Goal: Entertainment & Leisure: Browse casually

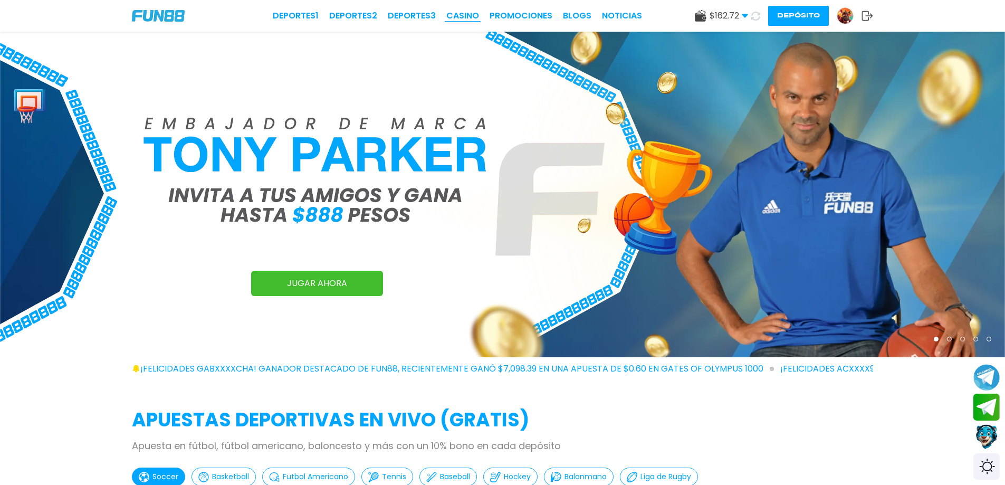
click at [451, 22] on link "CASINO" at bounding box center [462, 15] width 33 height 13
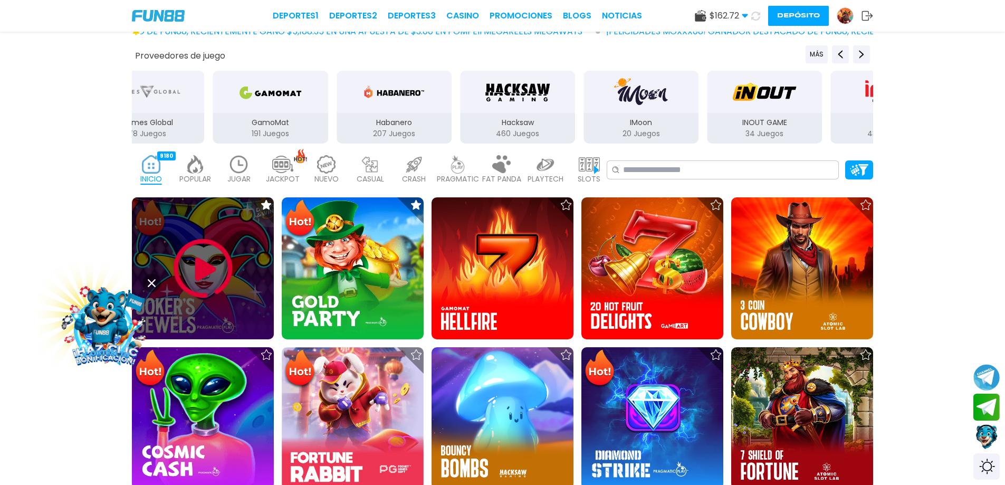
scroll to position [211, 0]
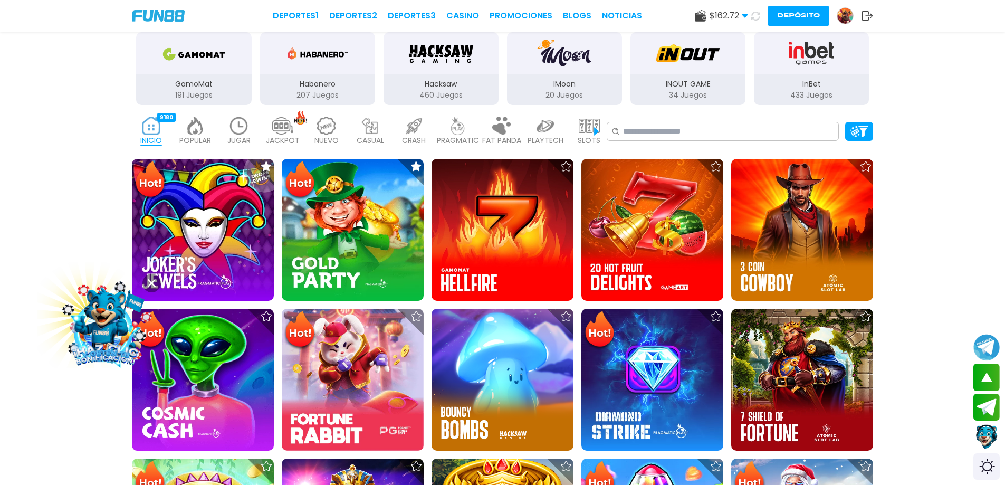
click at [451, 14] on icon at bounding box center [745, 16] width 6 height 6
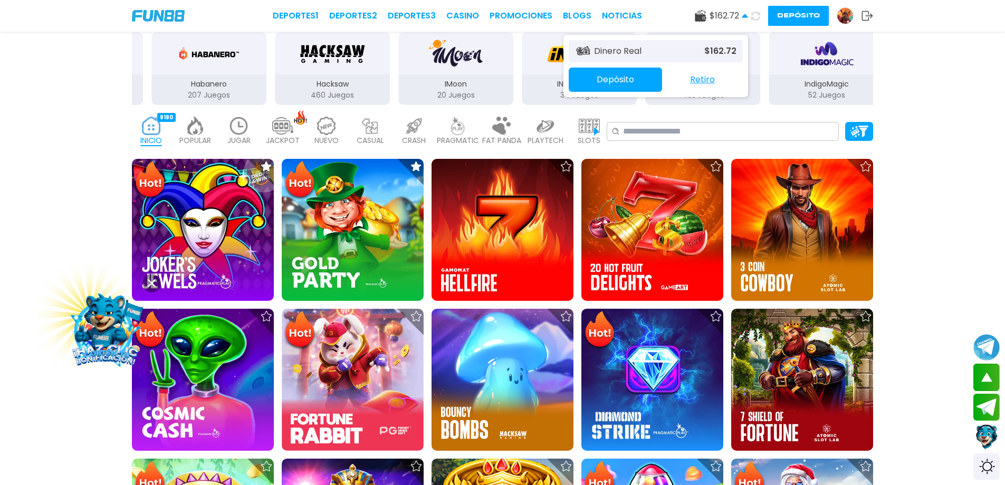
click at [451, 80] on button "Retiro" at bounding box center [702, 80] width 81 height 22
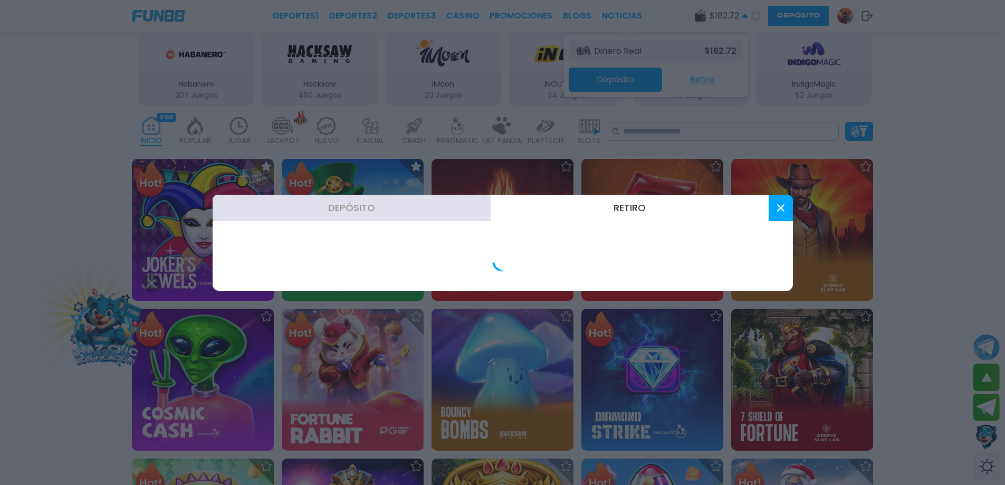
click at [451, 80] on div at bounding box center [502, 242] width 1005 height 485
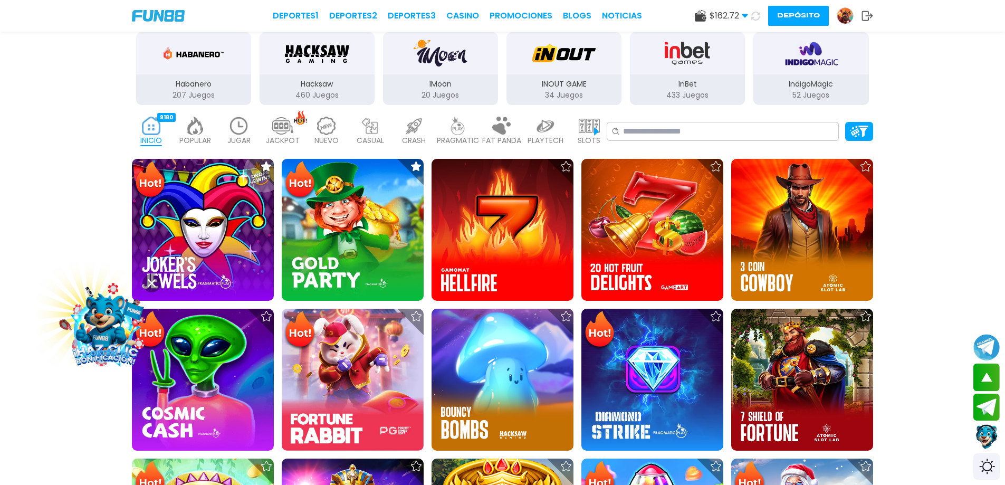
click at [451, 80] on p "InBet" at bounding box center [687, 84] width 115 height 11
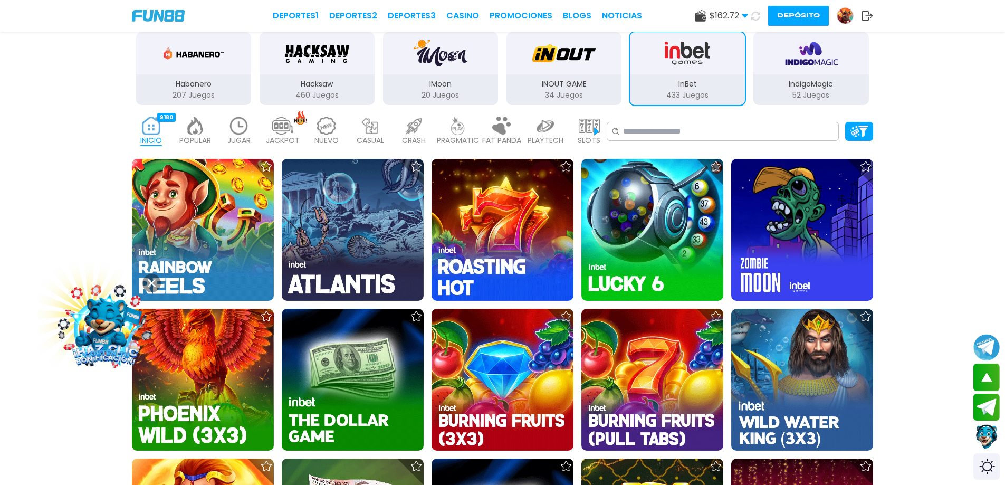
click at [451, 17] on span "$ 162.72" at bounding box center [729, 15] width 39 height 13
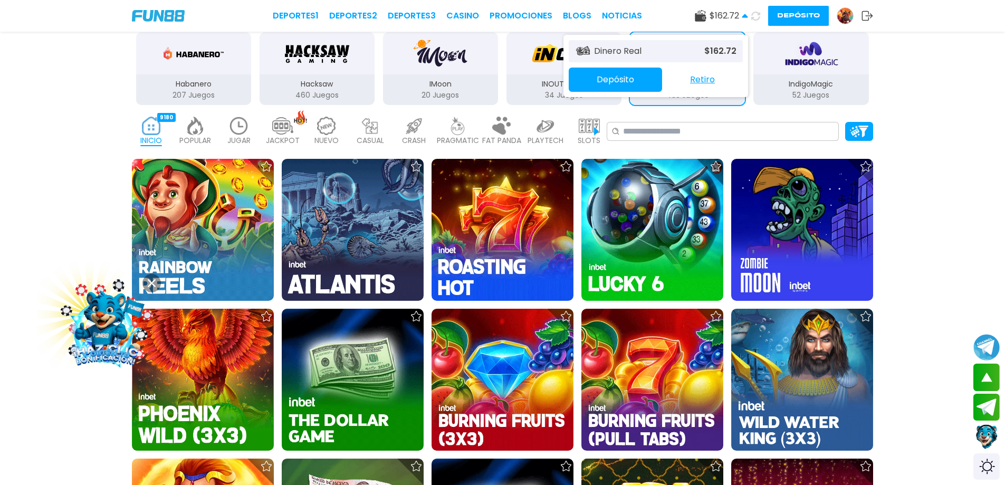
click at [451, 88] on button "Retiro" at bounding box center [702, 80] width 81 height 22
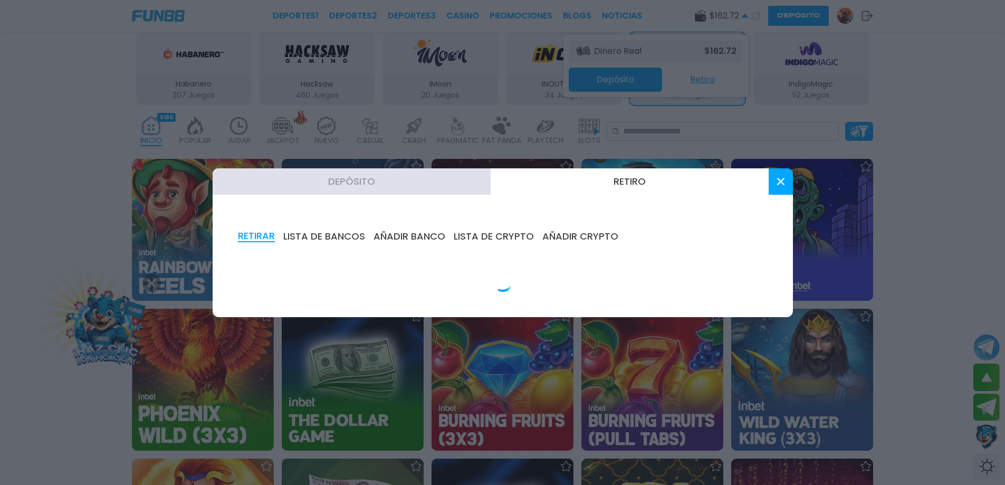
click at [451, 83] on div at bounding box center [502, 242] width 1005 height 485
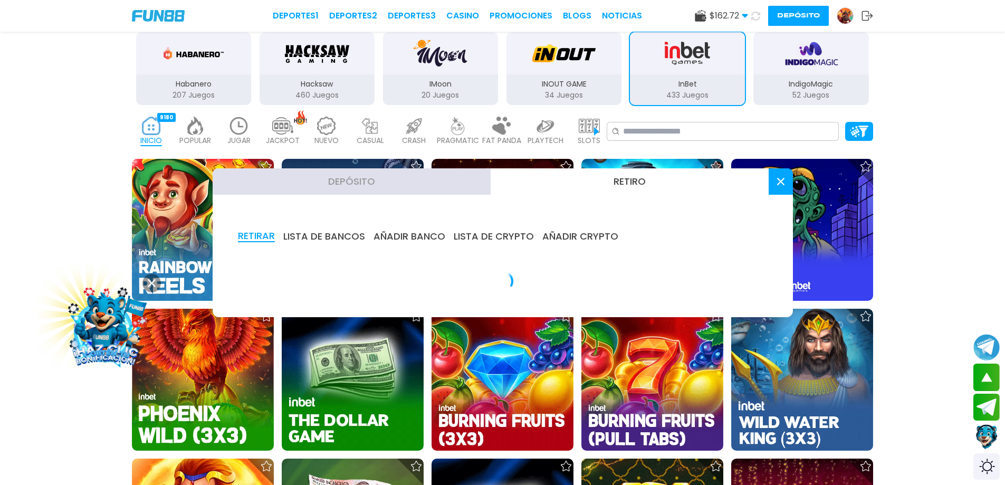
click at [451, 83] on p "InBet" at bounding box center [687, 84] width 115 height 11
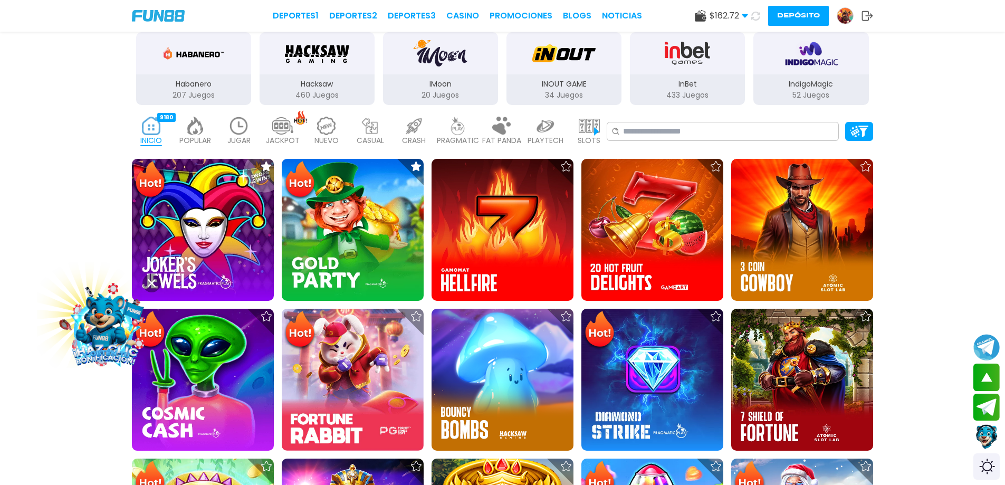
click at [451, 13] on span "$ 162.72" at bounding box center [729, 15] width 39 height 13
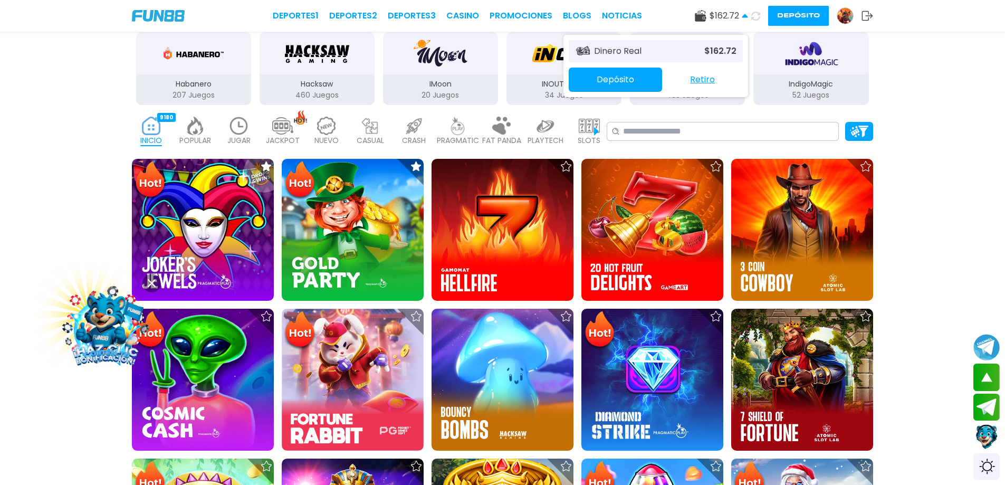
click at [451, 78] on button "Retiro" at bounding box center [702, 80] width 81 height 22
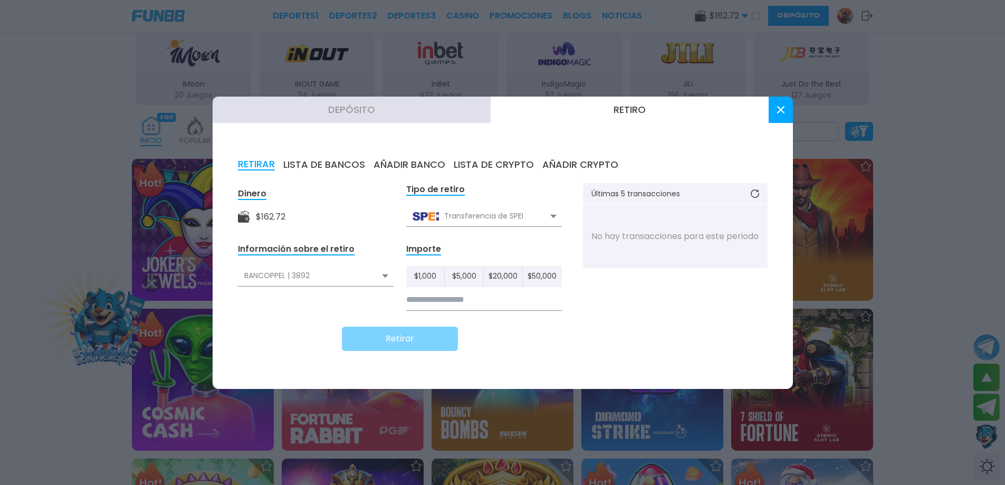
click at [451, 216] on div "Transferencia de SPEI" at bounding box center [484, 216] width 156 height 20
click at [451, 301] on input at bounding box center [484, 300] width 156 height 22
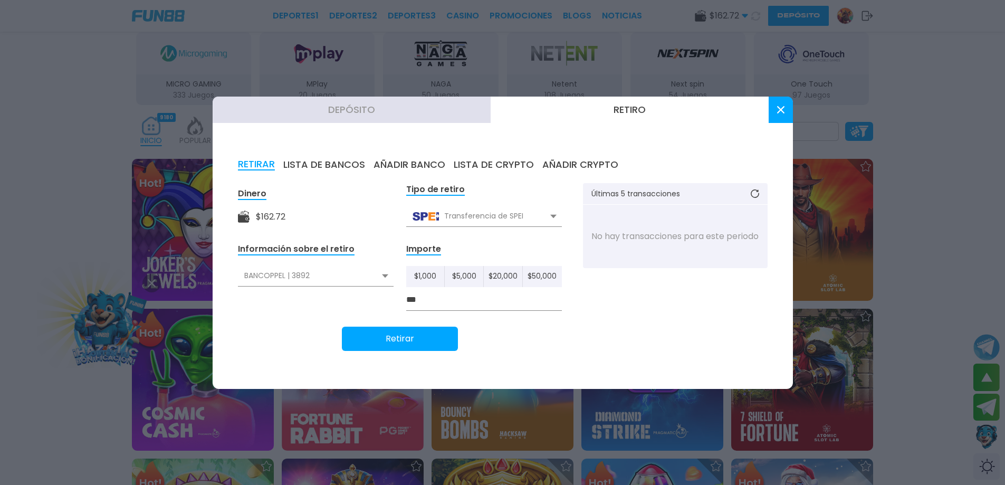
type input "***"
click button "Retirar" at bounding box center [400, 339] width 116 height 24
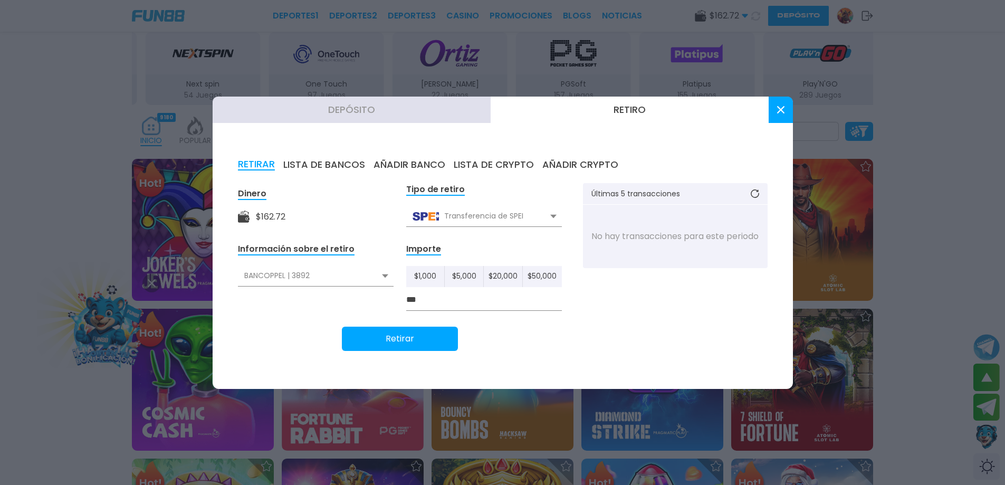
click at [365, 344] on button "Retirar" at bounding box center [400, 339] width 116 height 24
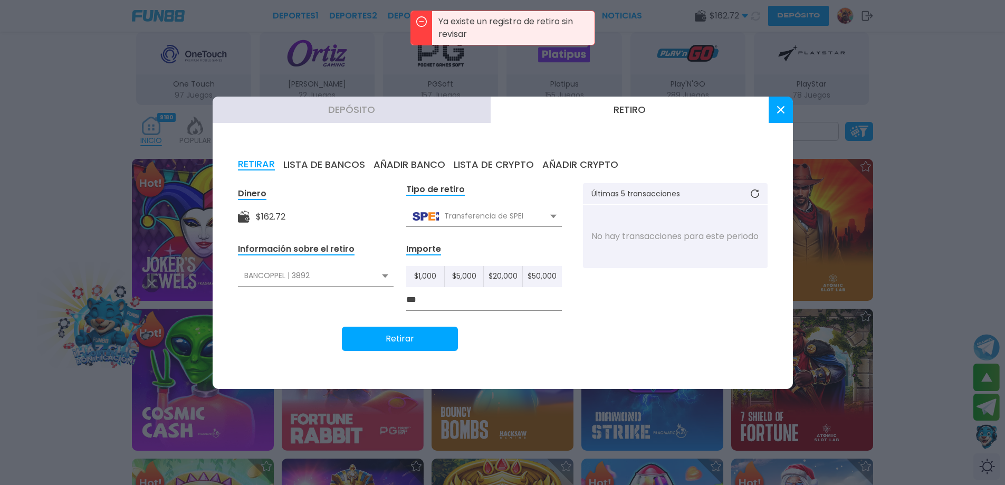
click at [451, 127] on div at bounding box center [502, 242] width 1005 height 485
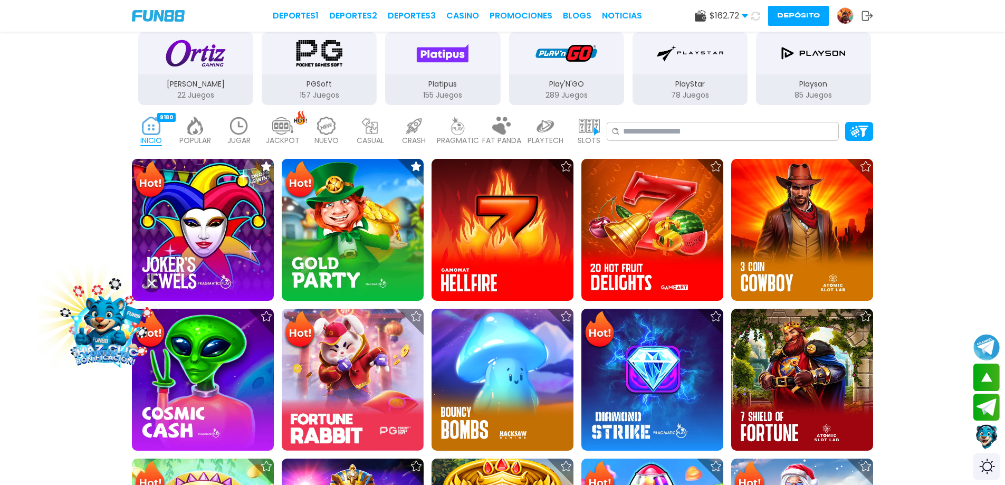
click at [451, 14] on use at bounding box center [755, 15] width 9 height 9
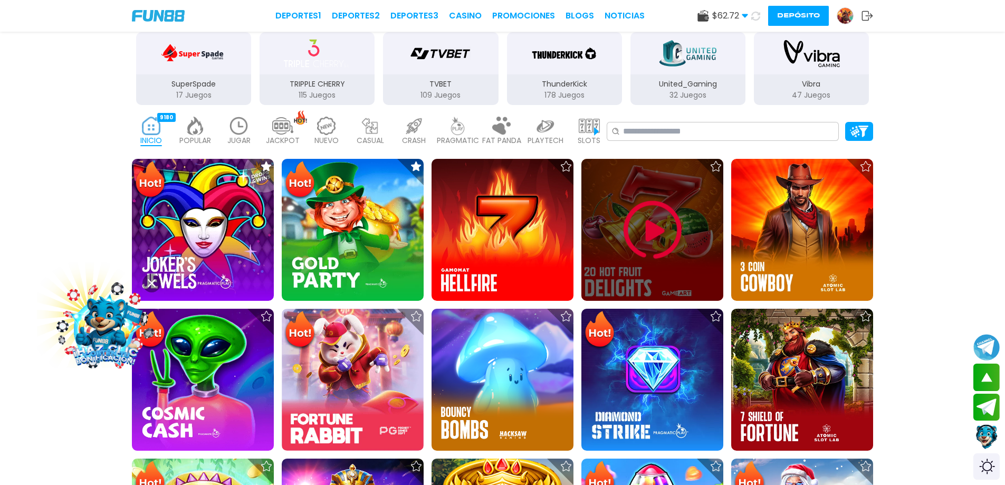
click at [451, 14] on icon at bounding box center [755, 16] width 9 height 9
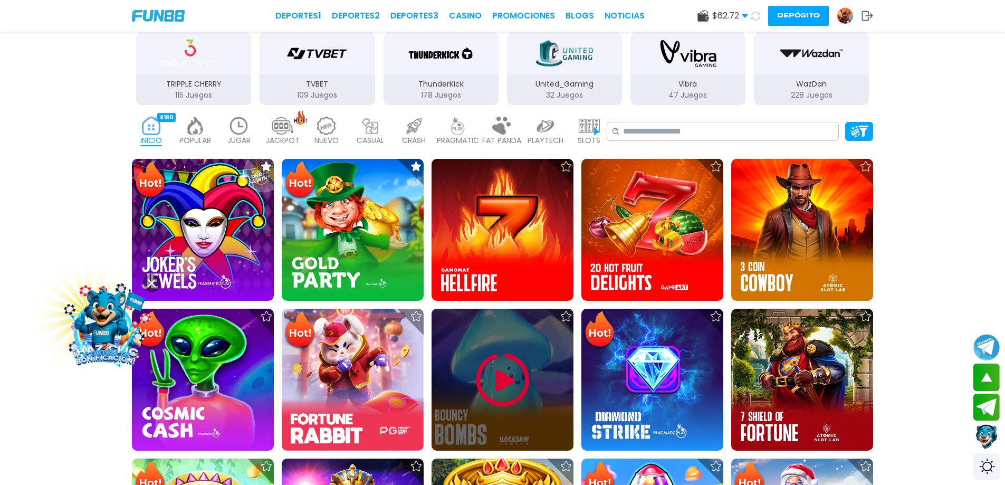
scroll to position [369, 0]
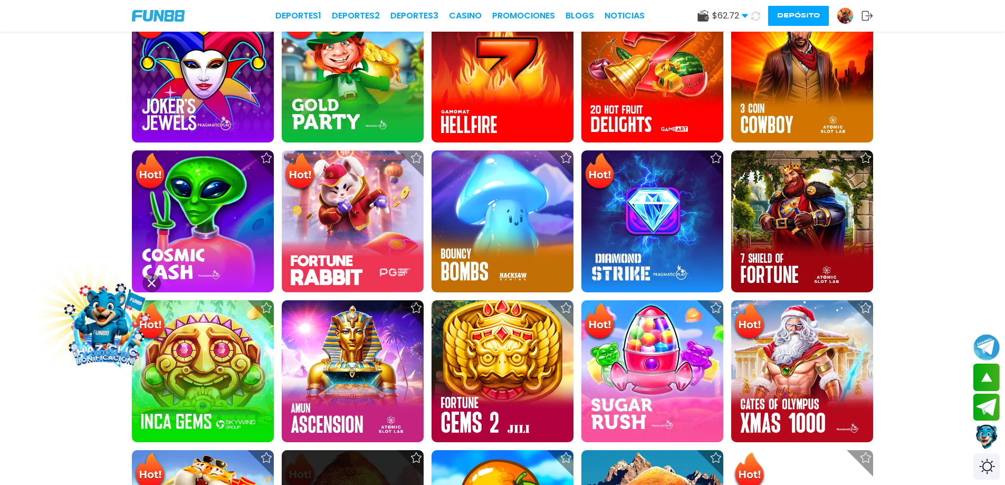
scroll to position [580, 0]
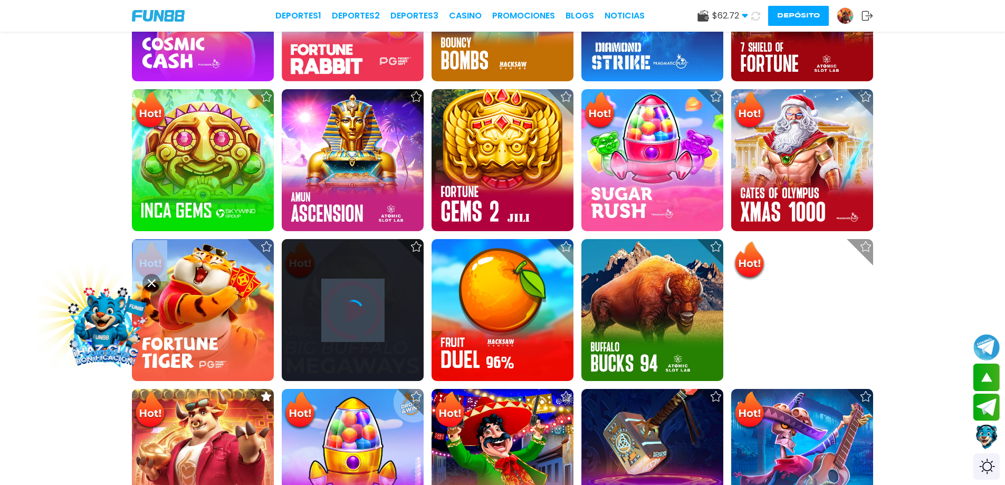
click at [347, 317] on icon at bounding box center [352, 310] width 21 height 21
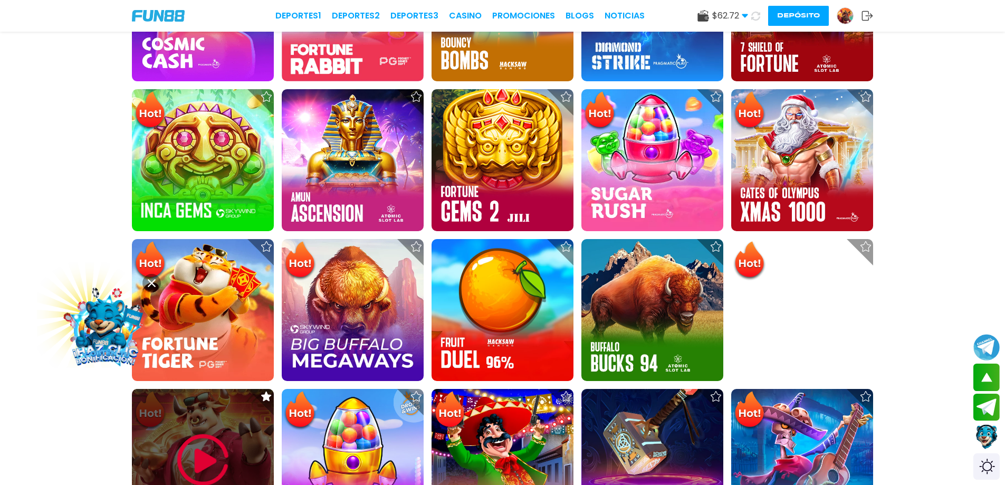
scroll to position [607, 0]
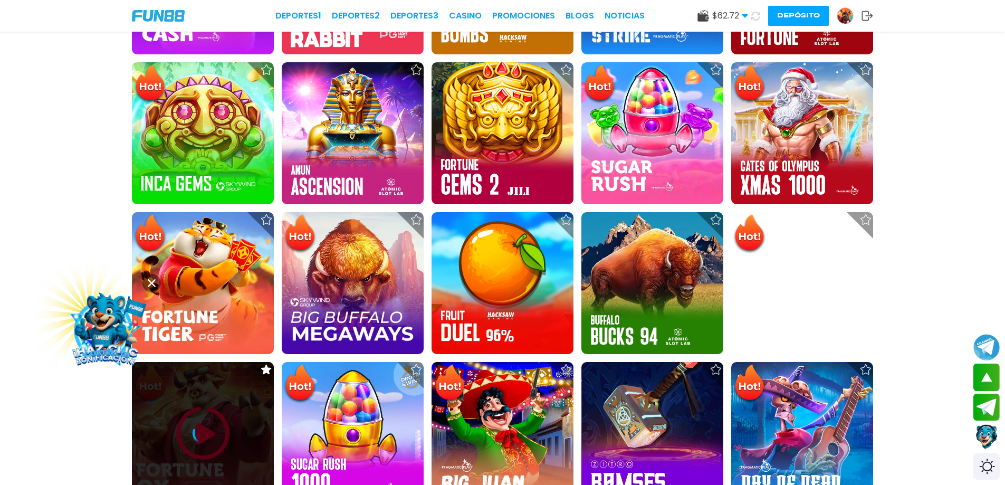
click at [200, 423] on icon at bounding box center [203, 433] width 21 height 21
drag, startPoint x: 193, startPoint y: 321, endPoint x: 208, endPoint y: 298, distance: 28.5
click at [200, 423] on icon at bounding box center [203, 433] width 21 height 21
click at [208, 423] on icon at bounding box center [203, 433] width 21 height 21
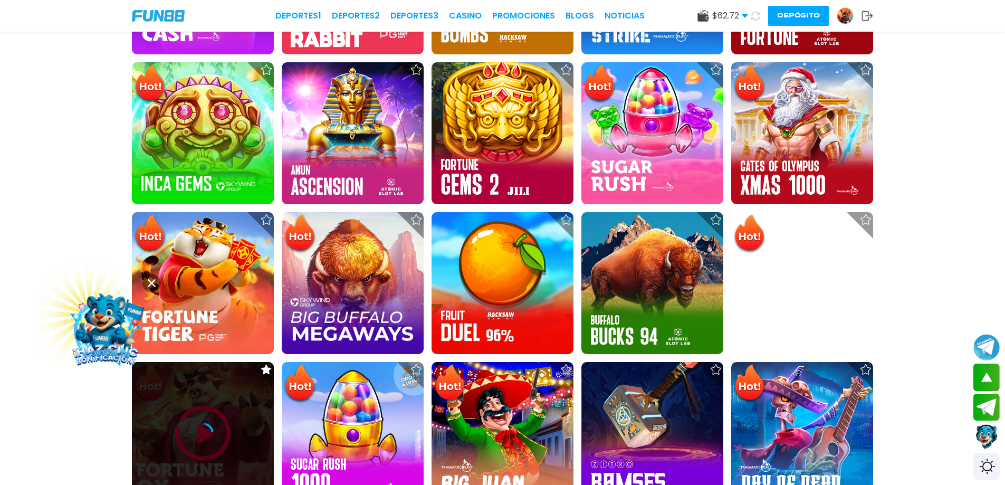
scroll to position [739, 0]
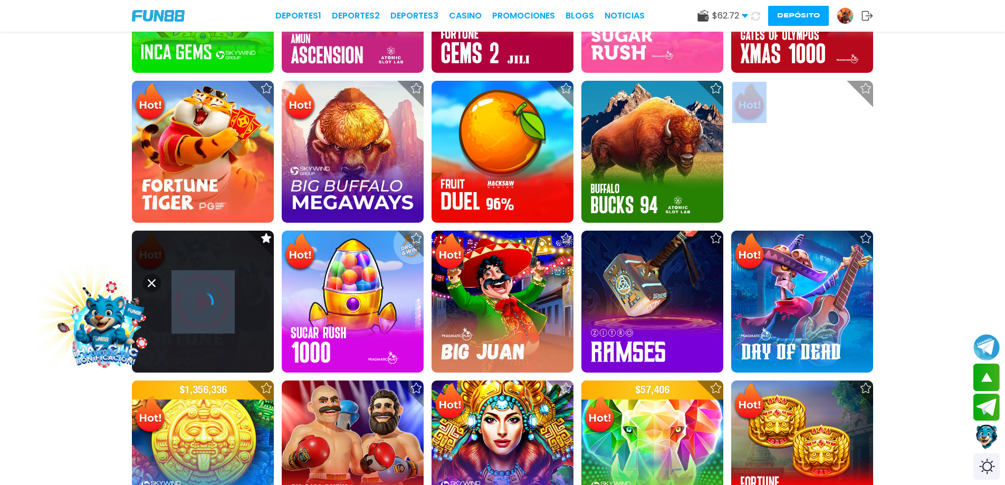
click at [208, 298] on icon at bounding box center [203, 301] width 21 height 21
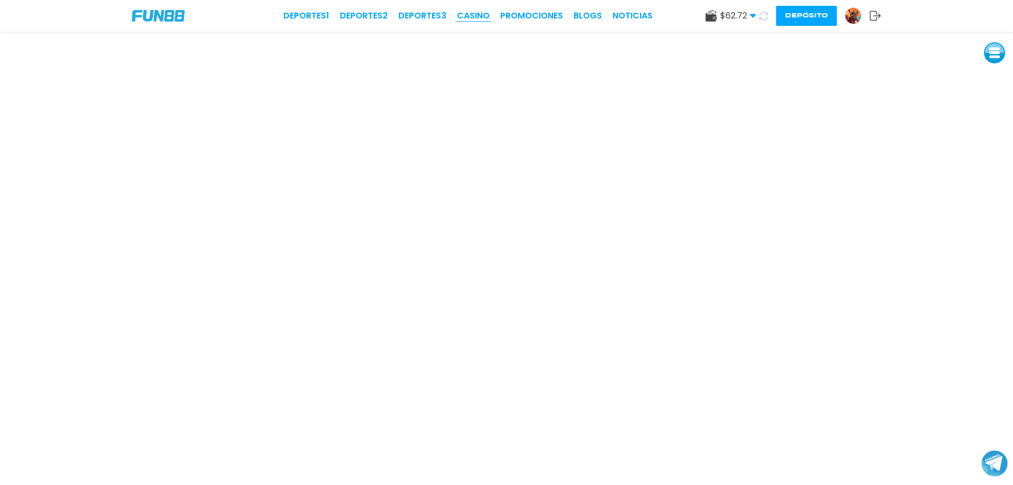
click at [451, 9] on link "CASINO" at bounding box center [473, 15] width 33 height 13
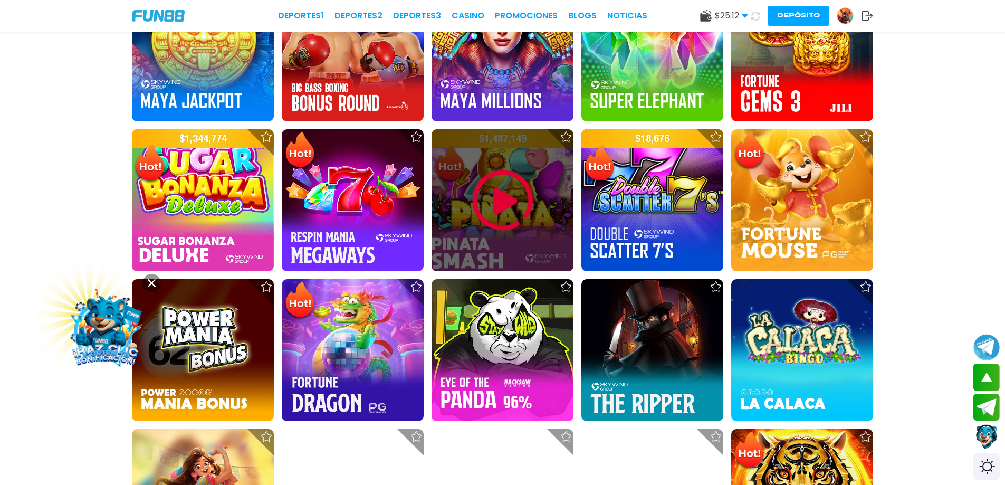
scroll to position [1161, 0]
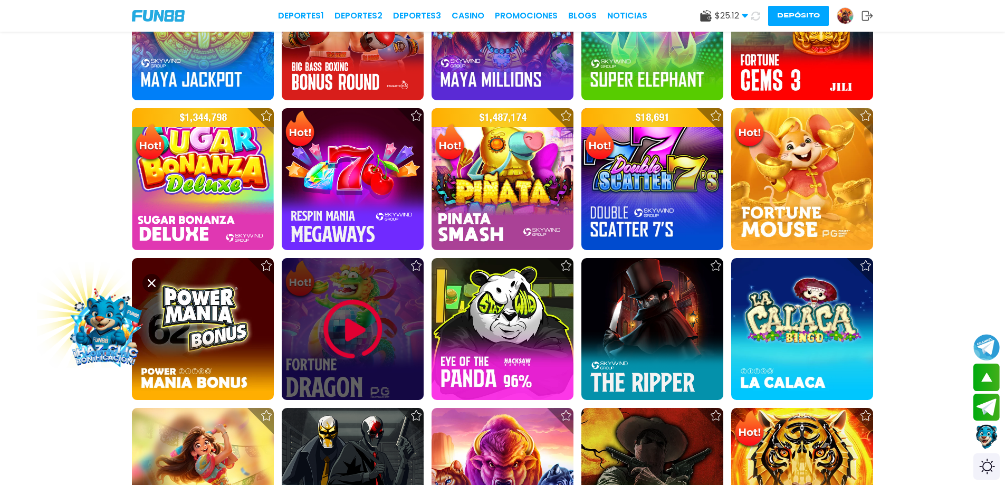
click at [351, 340] on img at bounding box center [352, 329] width 63 height 63
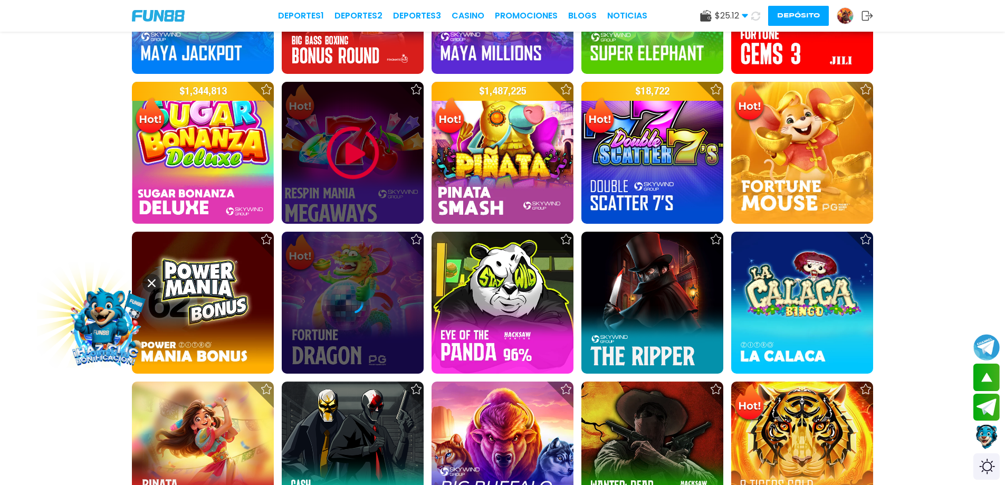
scroll to position [1213, 0]
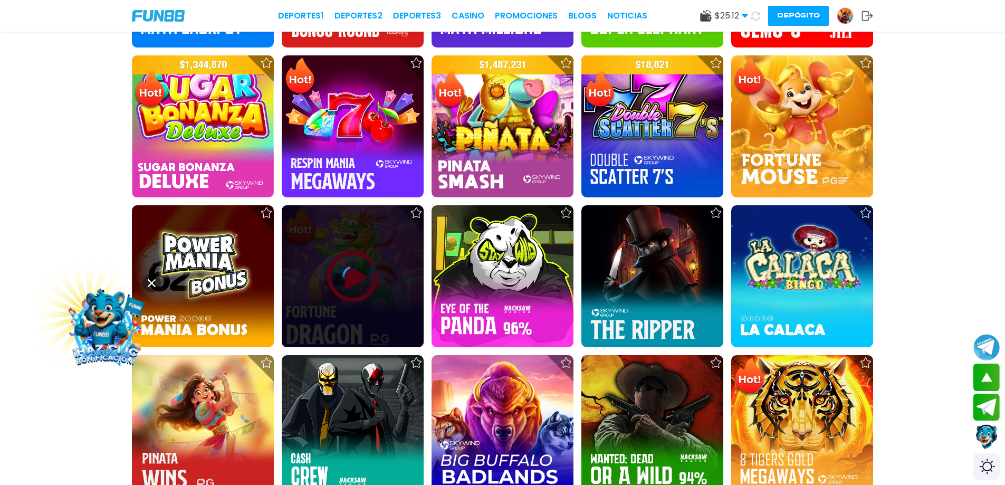
click at [321, 294] on div at bounding box center [353, 276] width 142 height 142
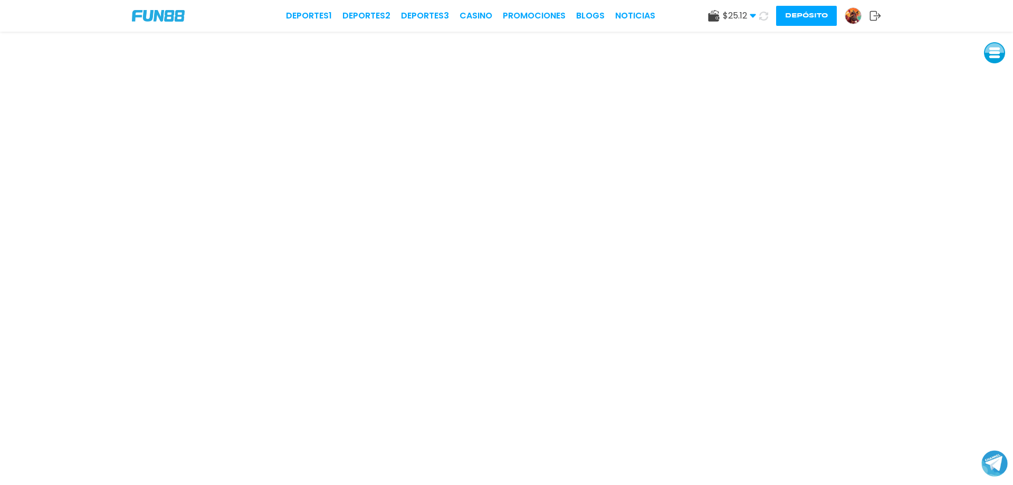
click at [451, 7] on div "Deportes 1 Deportes 2 Deportes 3 CASINO Promociones BLOGS NOTICIAS $ 25.12 Dine…" at bounding box center [506, 16] width 1013 height 32
click at [451, 8] on div "Deportes 1 Deportes 2 Deportes 3 CASINO Promociones BLOGS NOTICIAS $ 25.12 Dine…" at bounding box center [506, 16] width 1013 height 32
click at [451, 21] on link "CASINO" at bounding box center [475, 15] width 33 height 13
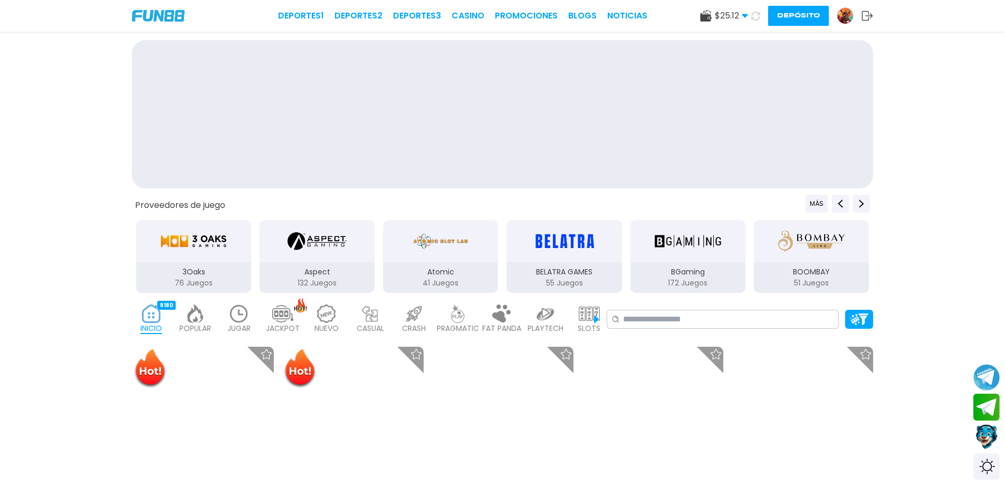
click at [451, 17] on link "CASINO" at bounding box center [468, 15] width 33 height 13
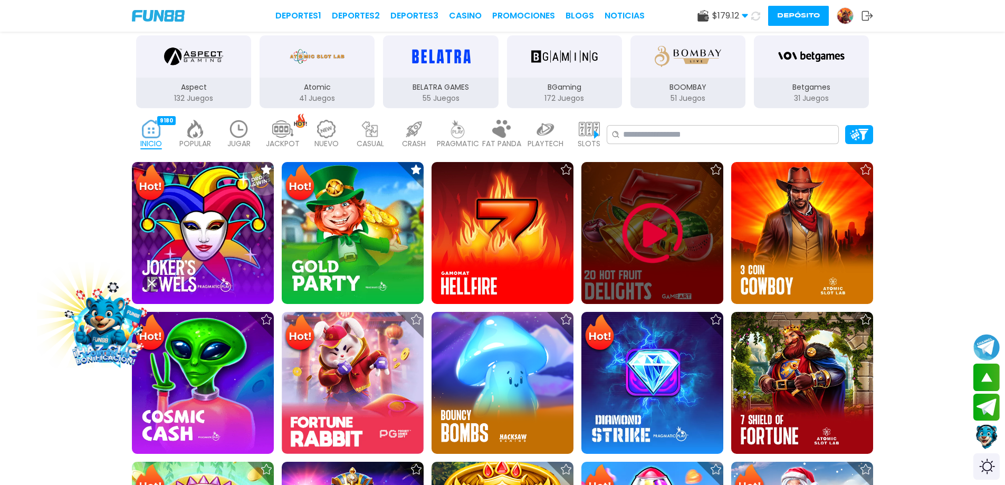
scroll to position [158, 0]
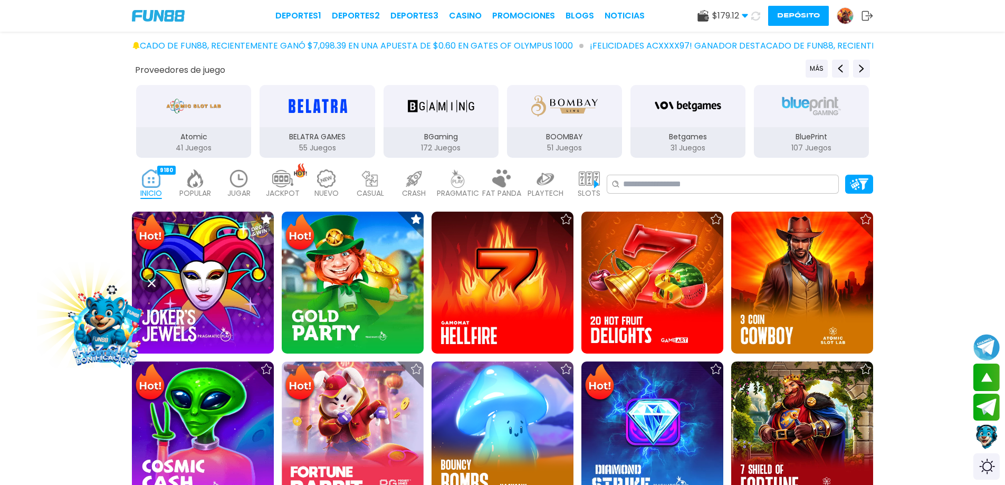
click at [451, 190] on p "PRAGMATIC" at bounding box center [458, 193] width 42 height 11
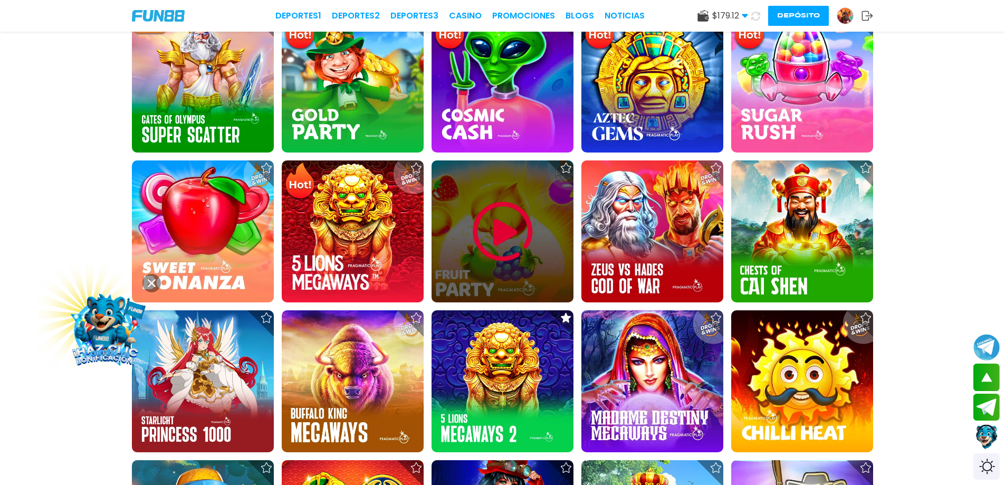
scroll to position [528, 0]
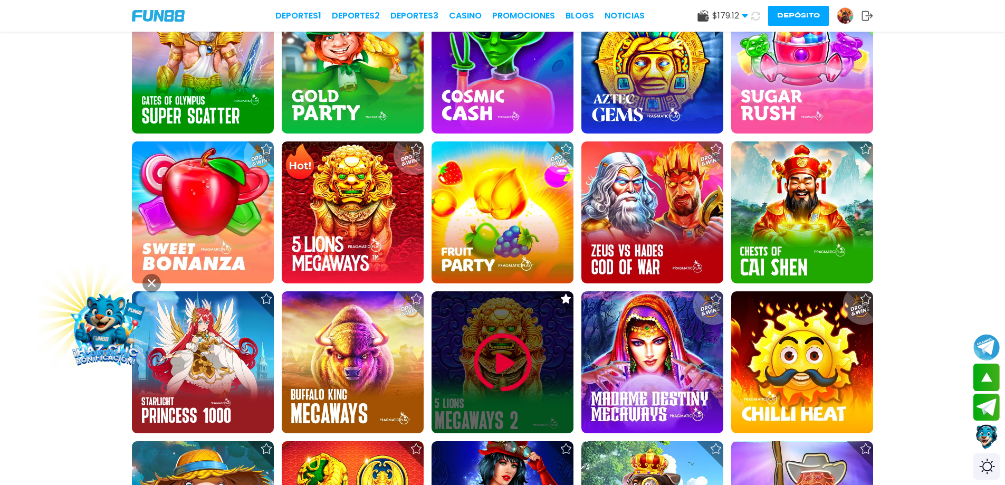
click at [451, 356] on img at bounding box center [502, 362] width 63 height 63
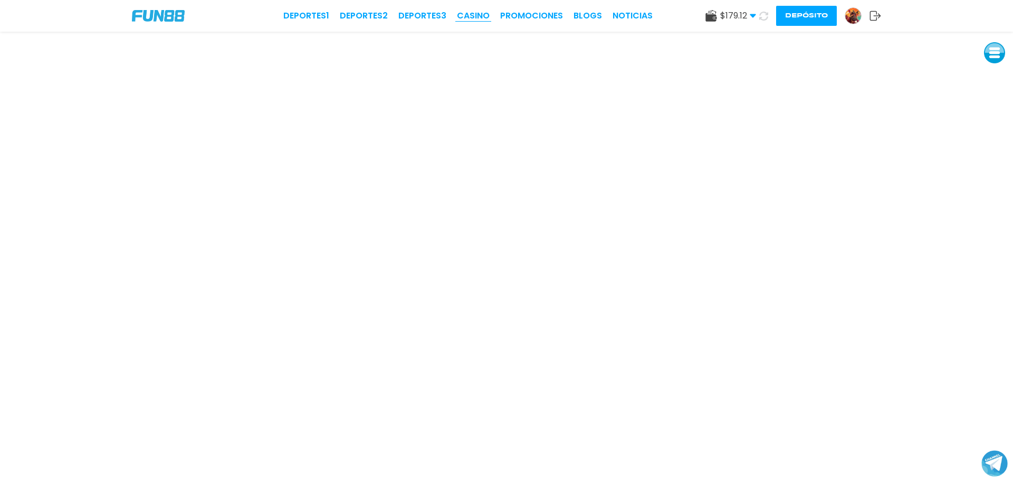
click at [451, 20] on link "CASINO" at bounding box center [473, 15] width 33 height 13
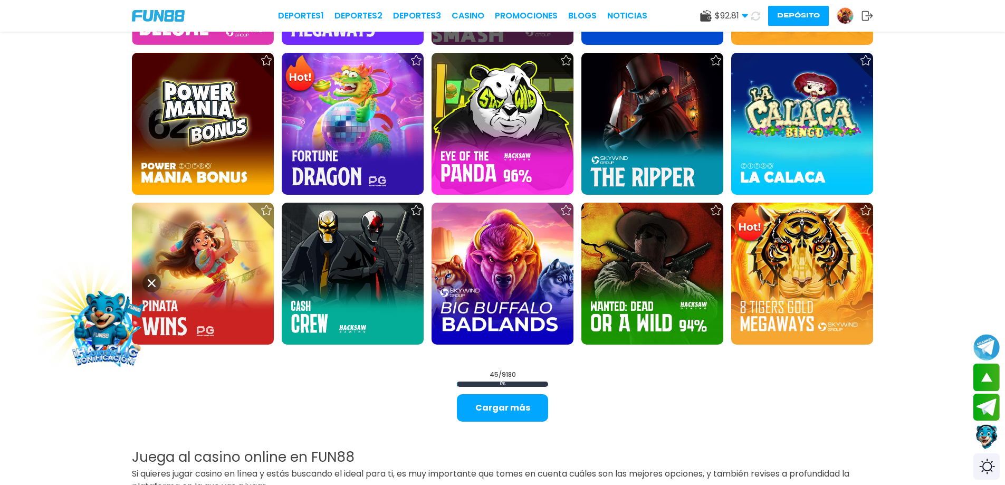
scroll to position [1372, 0]
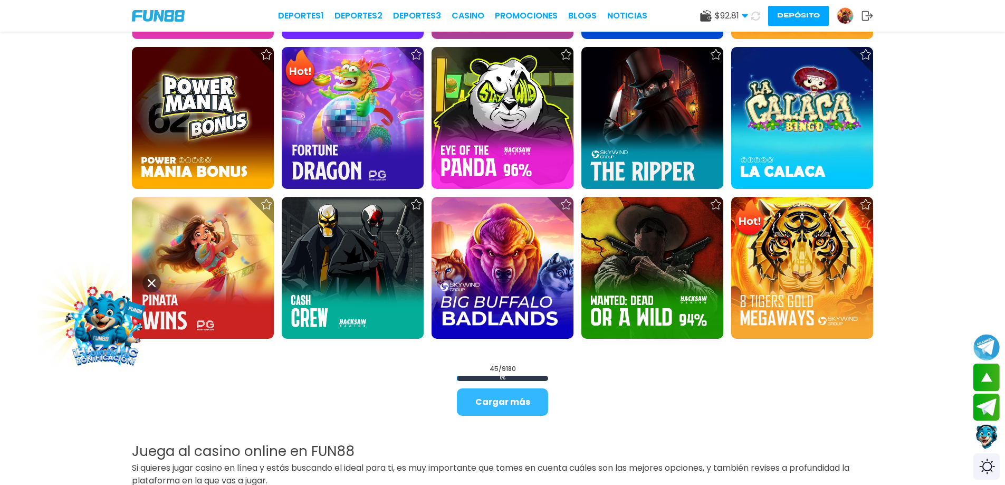
click at [451, 410] on button "Cargar más" at bounding box center [502, 401] width 91 height 27
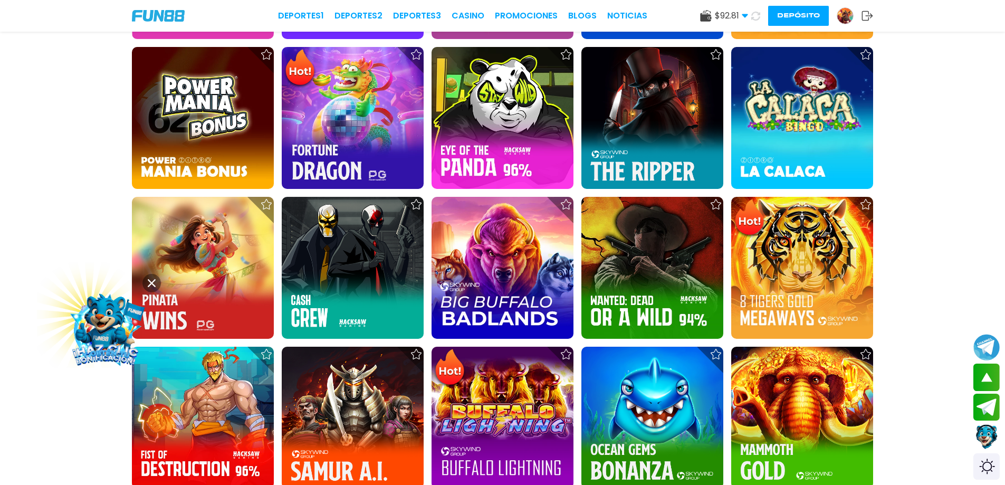
drag, startPoint x: 518, startPoint y: 410, endPoint x: 910, endPoint y: 111, distance: 492.7
click at [451, 111] on div "$ 989,977 $ 57,243 $ 881,873 $ 1,205,069 $ 18,572 $ 1,041,902 $ 556,345" at bounding box center [502, 355] width 1005 height 2714
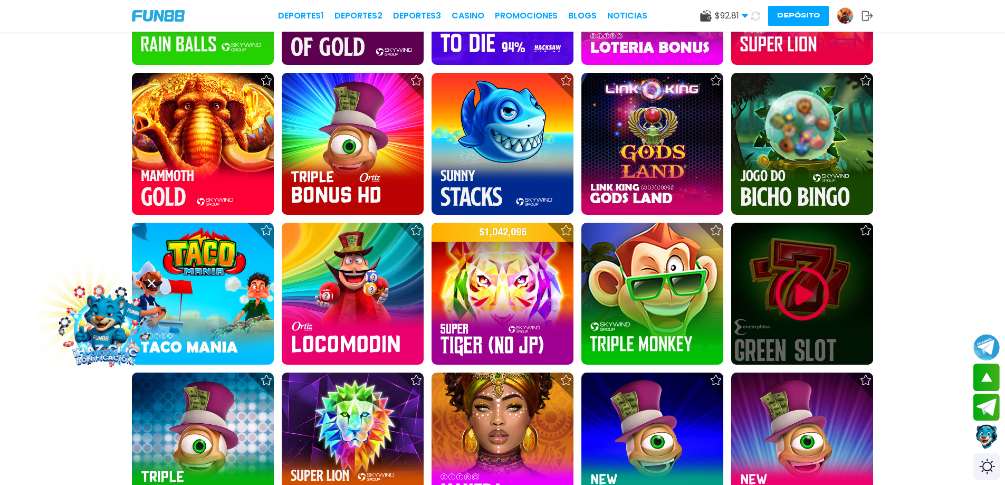
scroll to position [2057, 0]
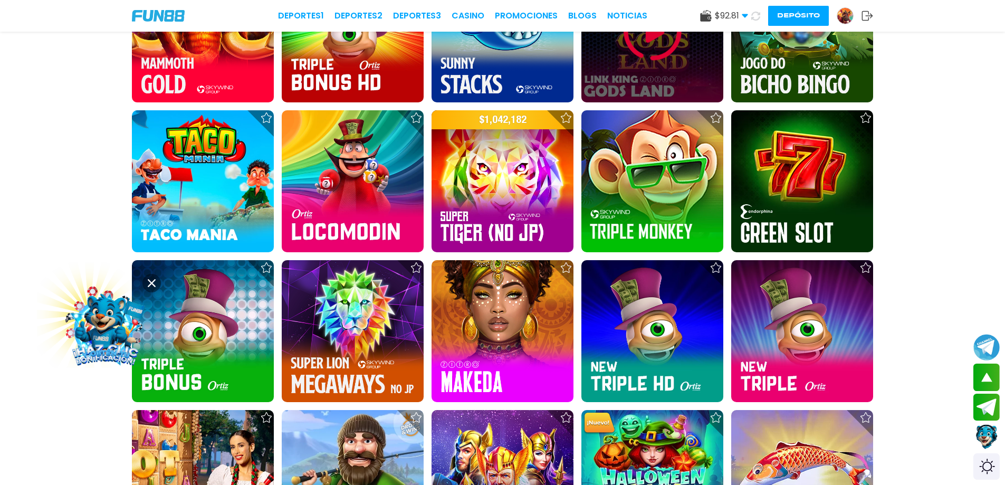
click at [451, 60] on img at bounding box center [652, 31] width 63 height 63
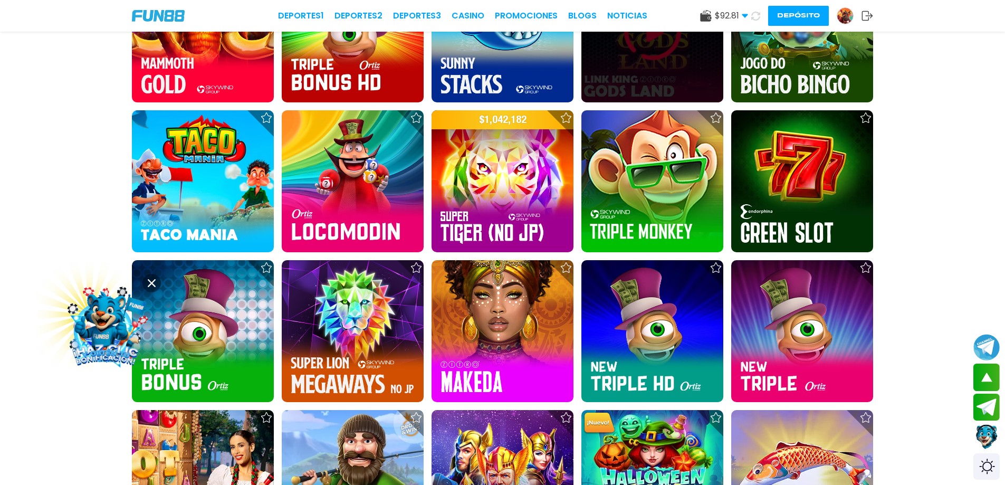
click at [451, 46] on div at bounding box center [652, 31] width 142 height 142
click at [451, 43] on div at bounding box center [652, 31] width 142 height 142
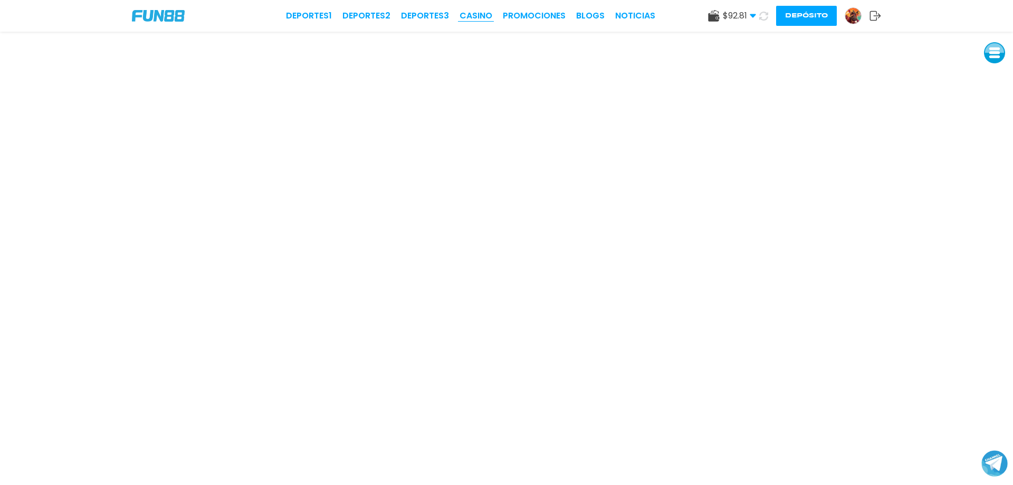
click at [451, 14] on link "CASINO" at bounding box center [475, 15] width 33 height 13
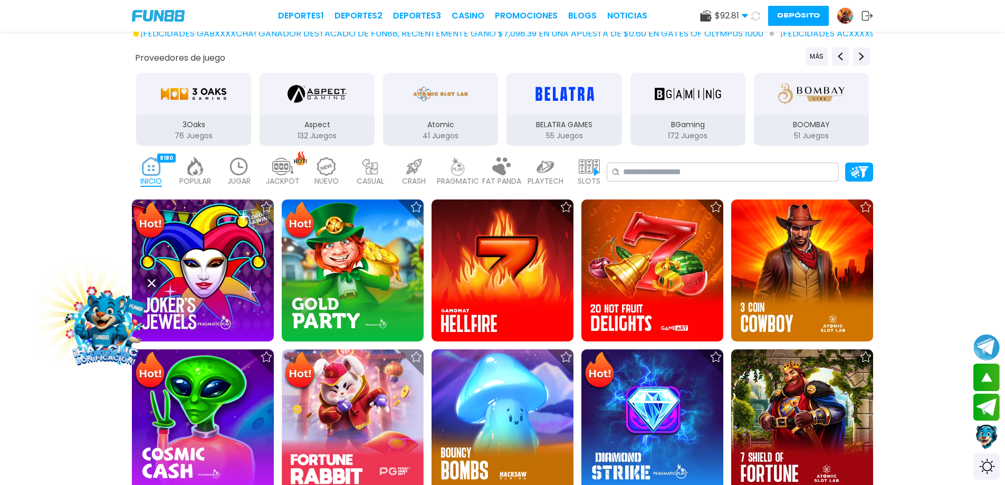
scroll to position [158, 0]
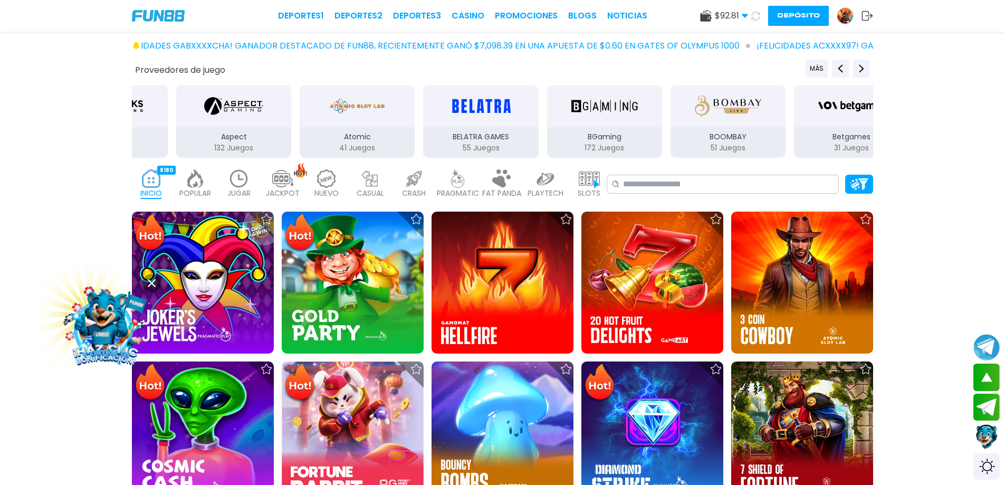
click at [155, 280] on icon at bounding box center [152, 283] width 8 height 8
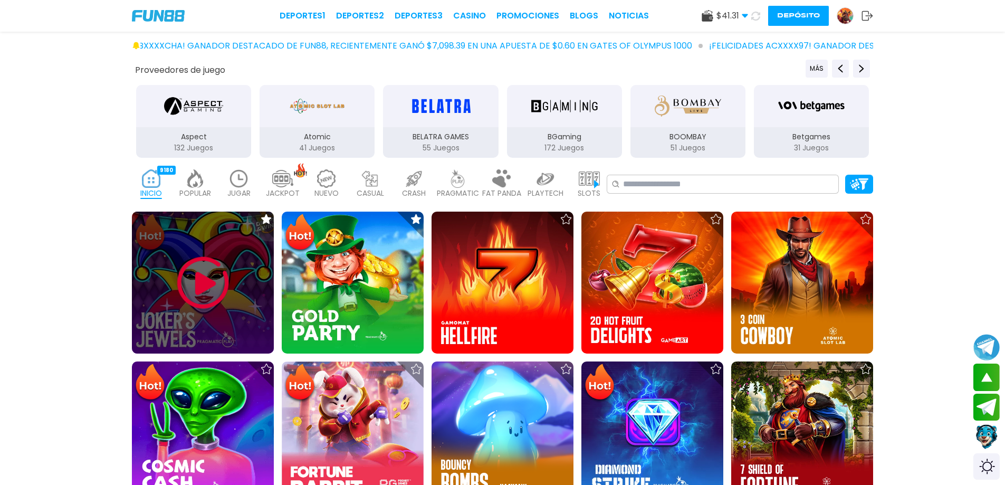
click at [150, 293] on div at bounding box center [203, 283] width 142 height 142
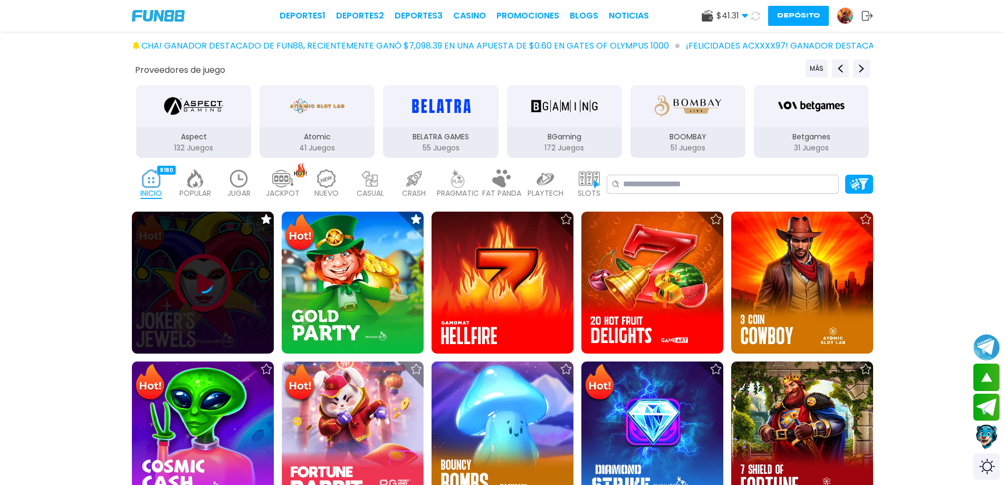
click at [185, 303] on div at bounding box center [203, 283] width 142 height 142
click at [215, 286] on div at bounding box center [203, 282] width 142 height 21
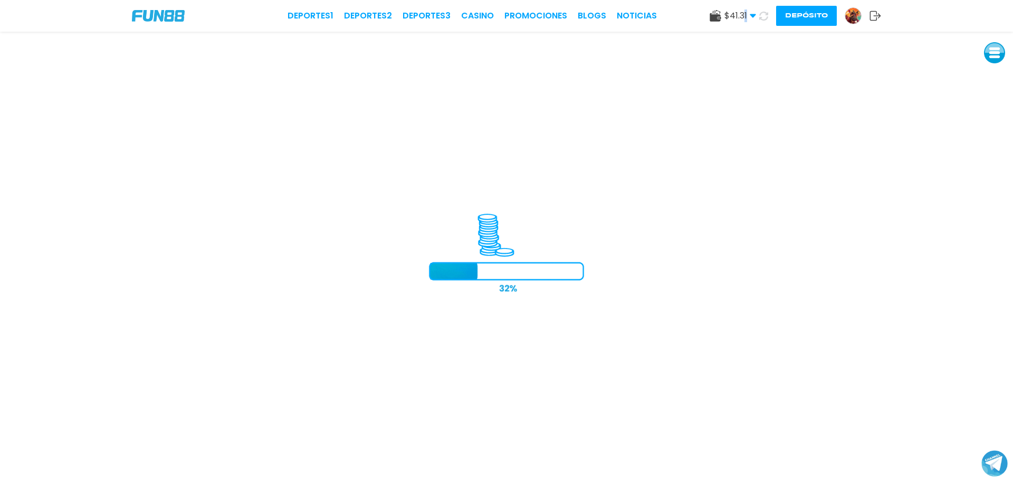
click at [451, 12] on span "$ 41.31" at bounding box center [740, 15] width 32 height 13
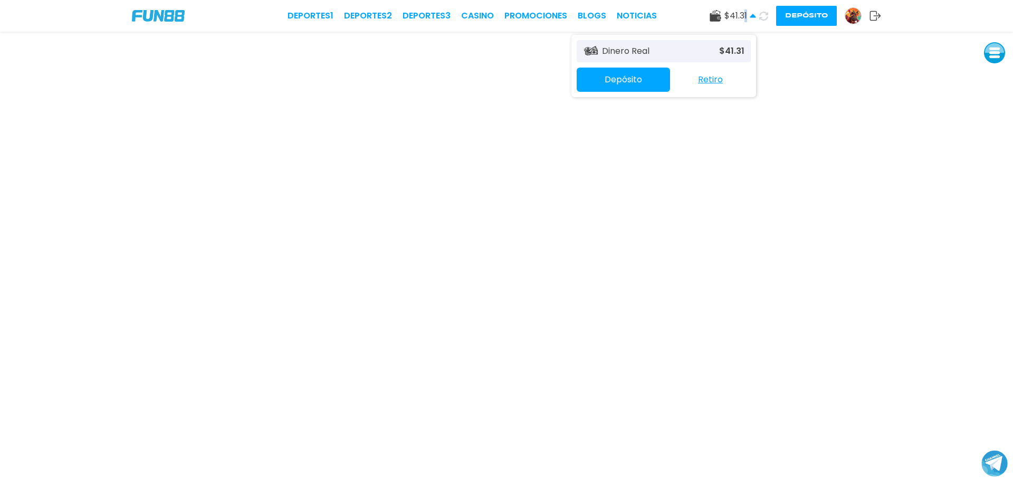
click at [451, 73] on button "Retiro" at bounding box center [710, 80] width 81 height 22
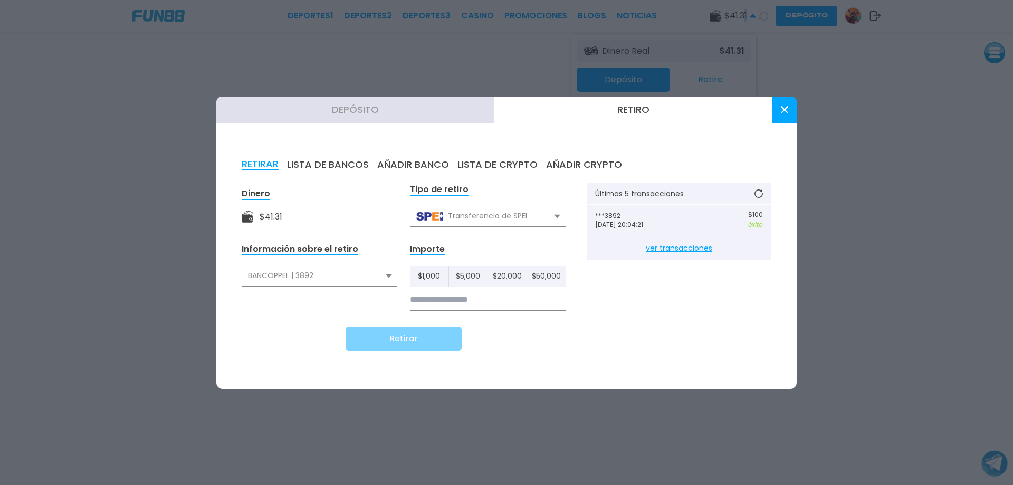
click at [451, 166] on button "AÑADIR CRYPTO" at bounding box center [584, 165] width 76 height 12
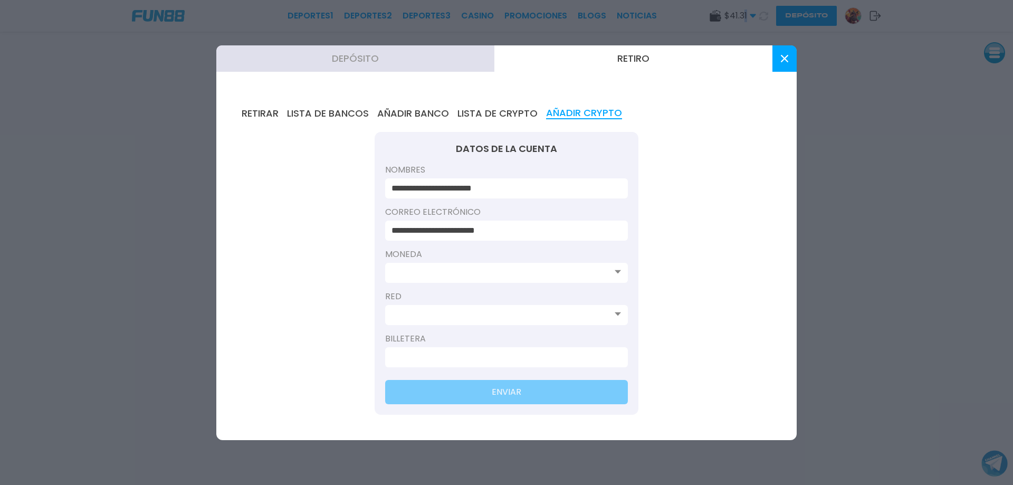
click at [451, 65] on button at bounding box center [784, 58] width 24 height 26
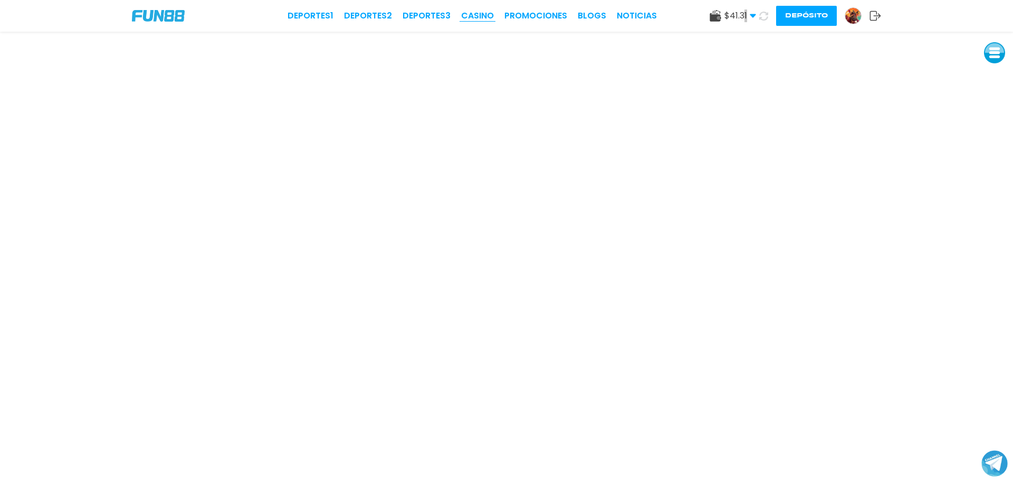
click at [451, 21] on link "CASINO" at bounding box center [477, 15] width 33 height 13
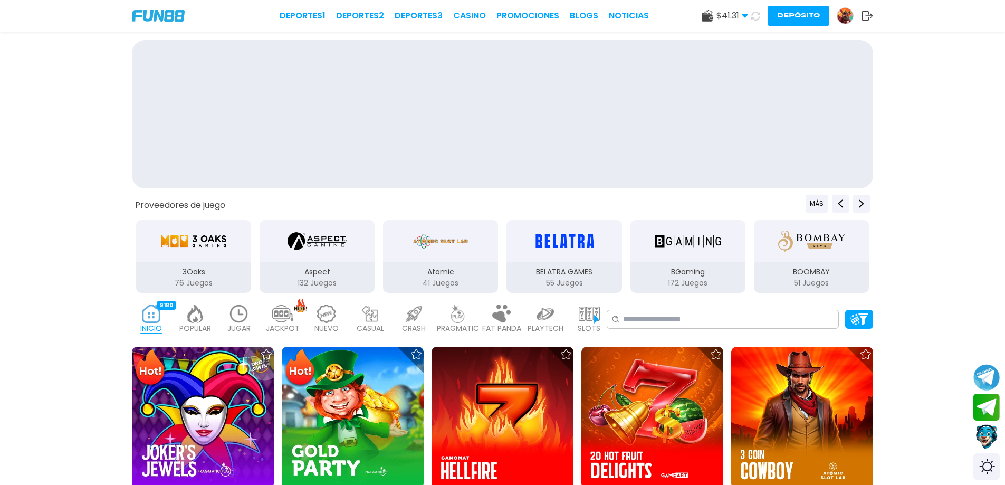
click at [451, 17] on div "Deportes 1 Deportes 2 Deportes 3 CASINO Promociones BLOGS NOTICIAS" at bounding box center [464, 15] width 369 height 13
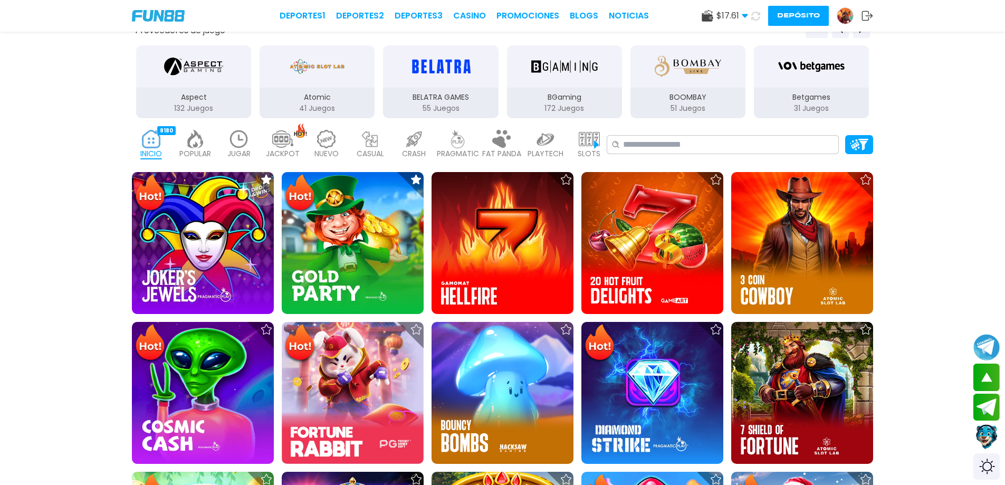
scroll to position [106, 0]
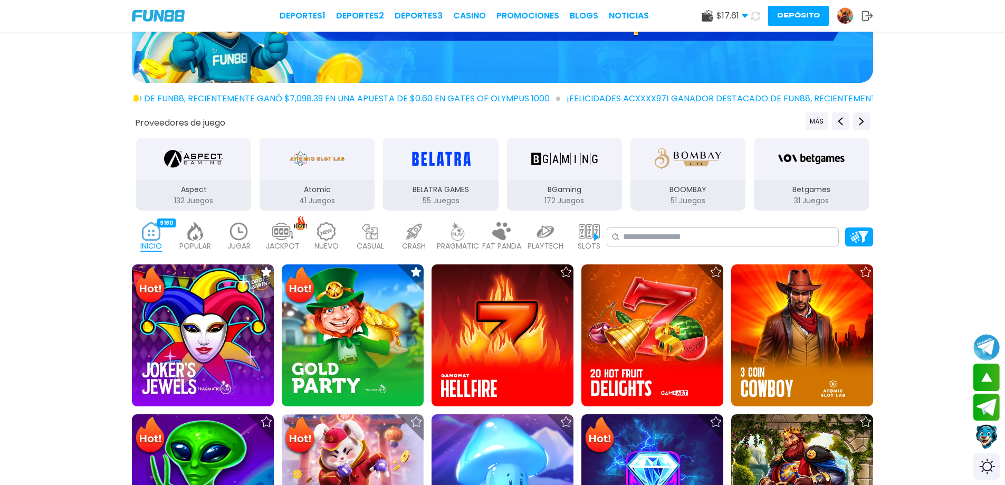
click at [451, 236] on div "PRAGMATIC 494" at bounding box center [457, 237] width 39 height 42
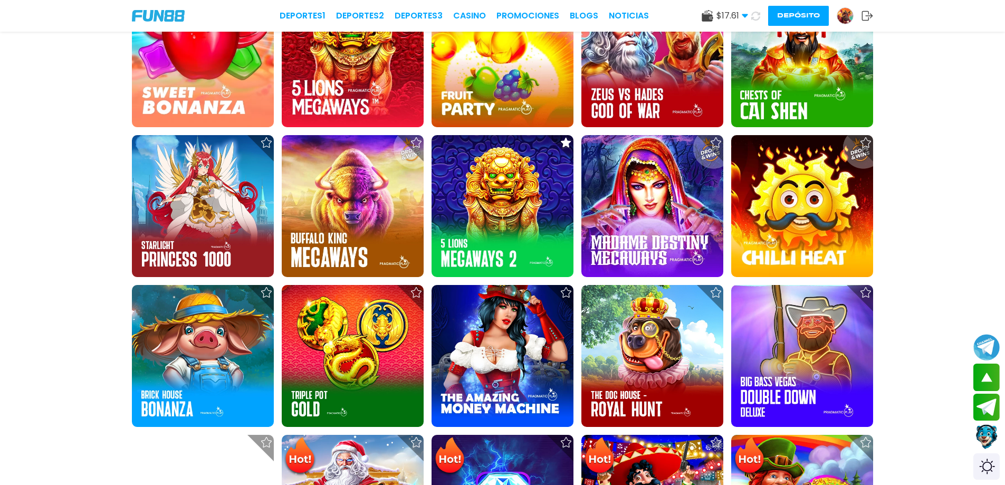
scroll to position [686, 0]
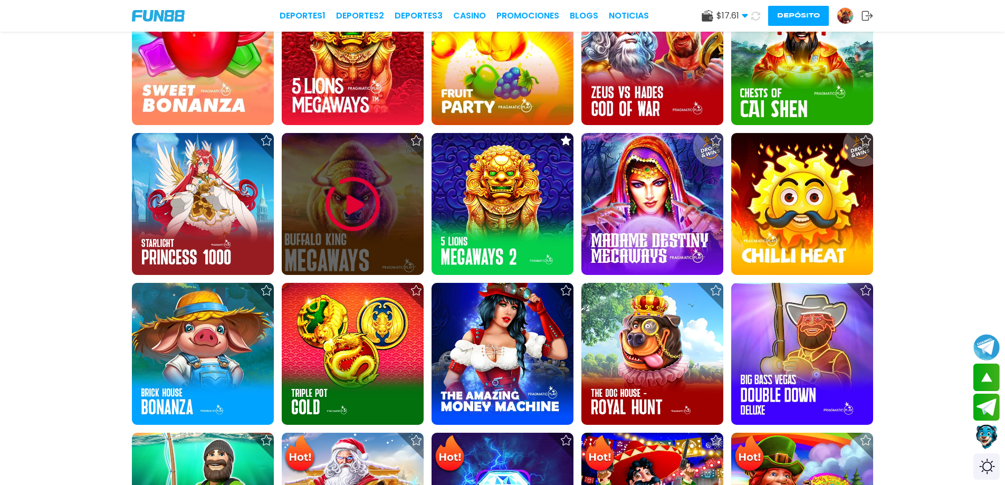
click at [353, 213] on img at bounding box center [352, 204] width 63 height 63
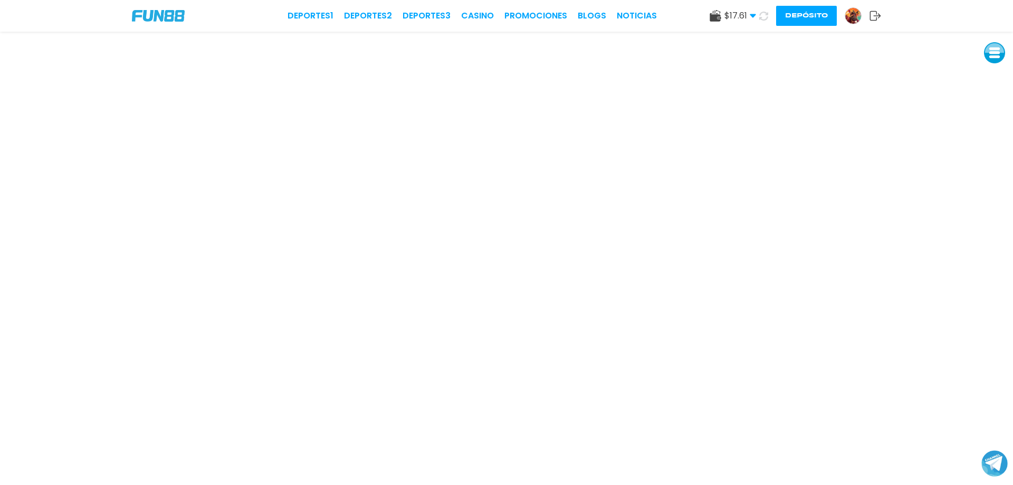
click at [168, 17] on img at bounding box center [158, 16] width 53 height 12
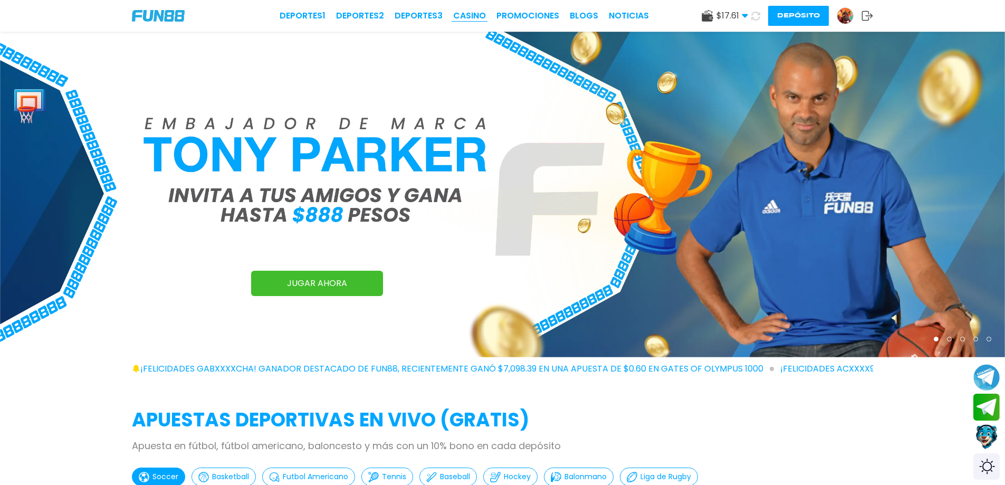
click at [451, 17] on link "CASINO" at bounding box center [469, 15] width 33 height 13
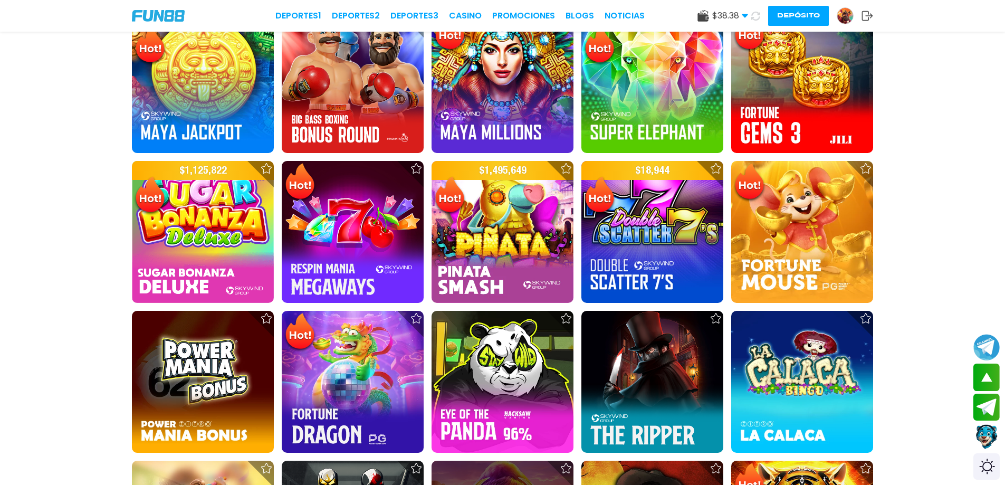
scroll to position [1530, 0]
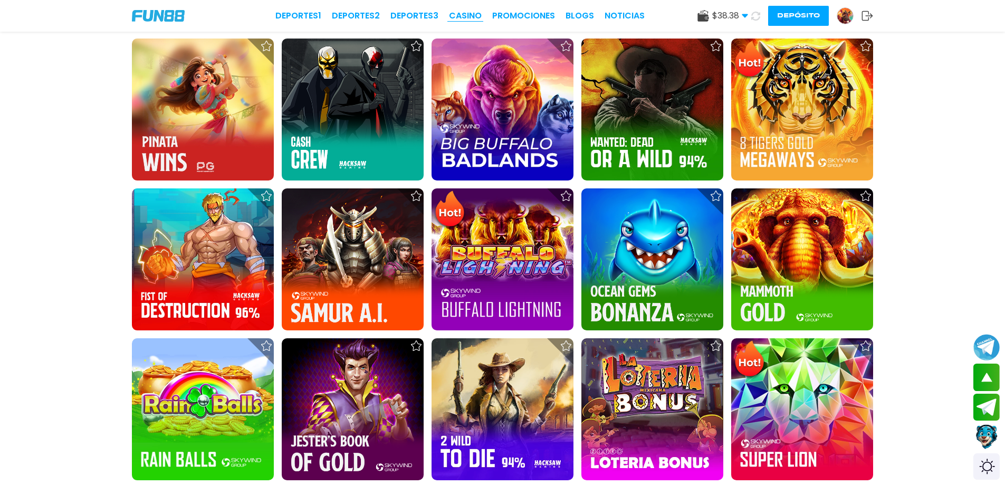
click at [451, 16] on link "CASINO" at bounding box center [465, 15] width 33 height 13
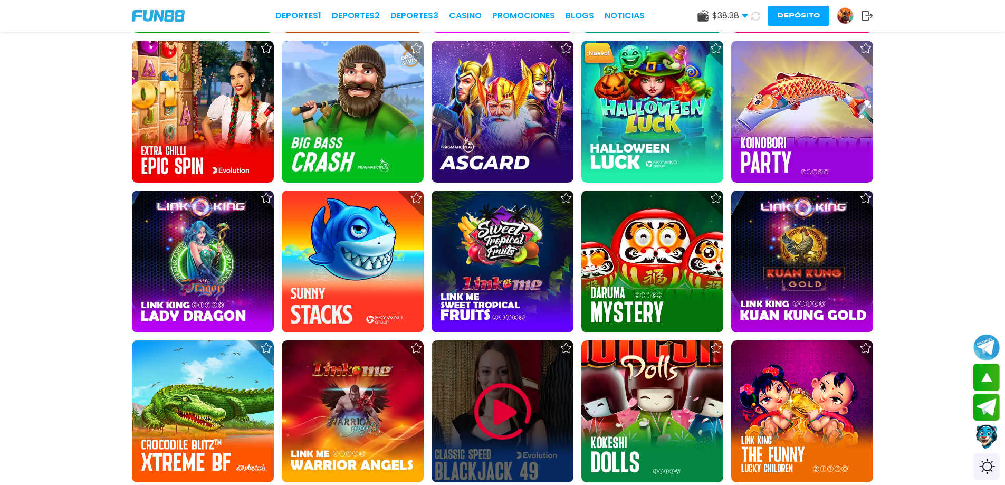
scroll to position [2796, 0]
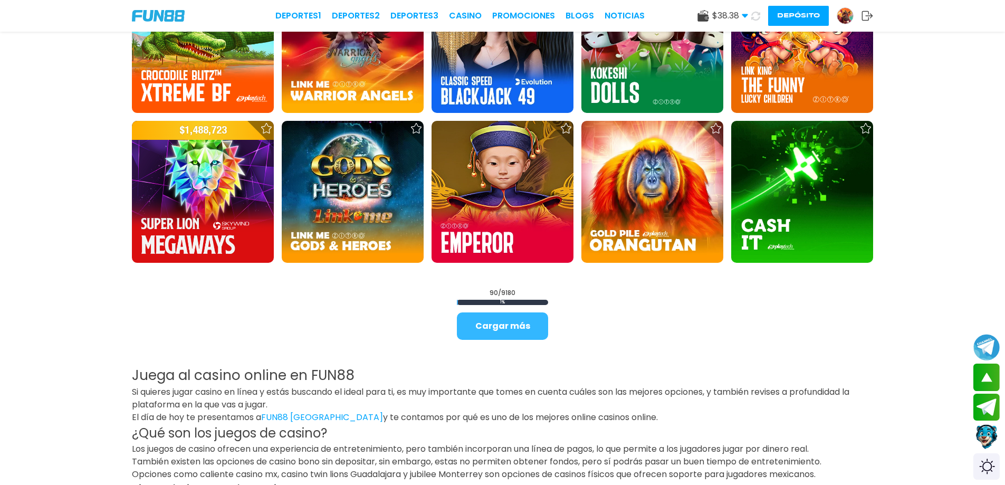
click at [451, 331] on button "Cargar más" at bounding box center [502, 325] width 91 height 27
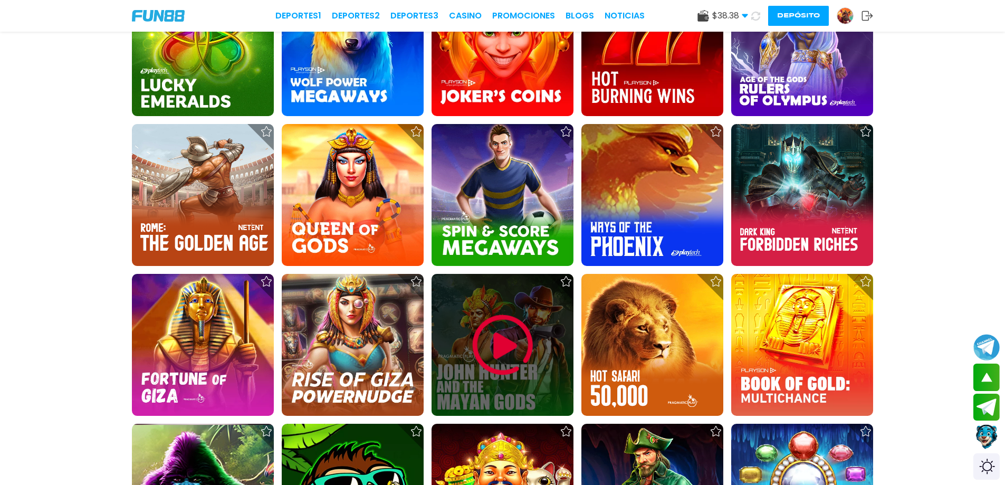
scroll to position [3693, 0]
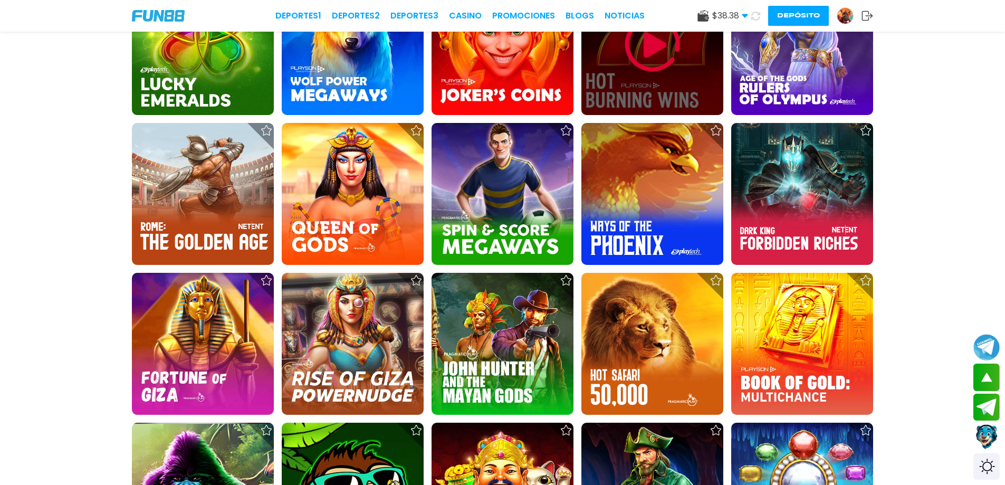
click at [451, 51] on img at bounding box center [652, 44] width 63 height 63
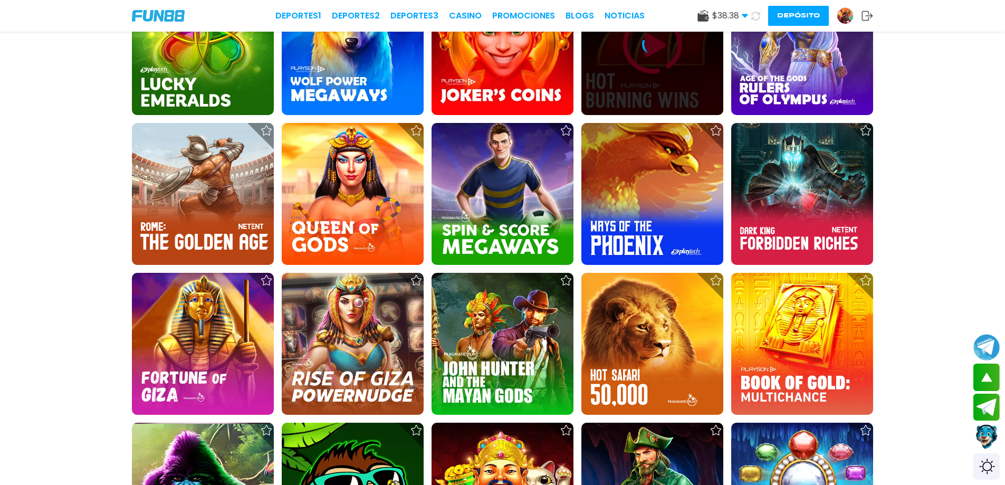
click at [451, 46] on icon at bounding box center [652, 44] width 21 height 21
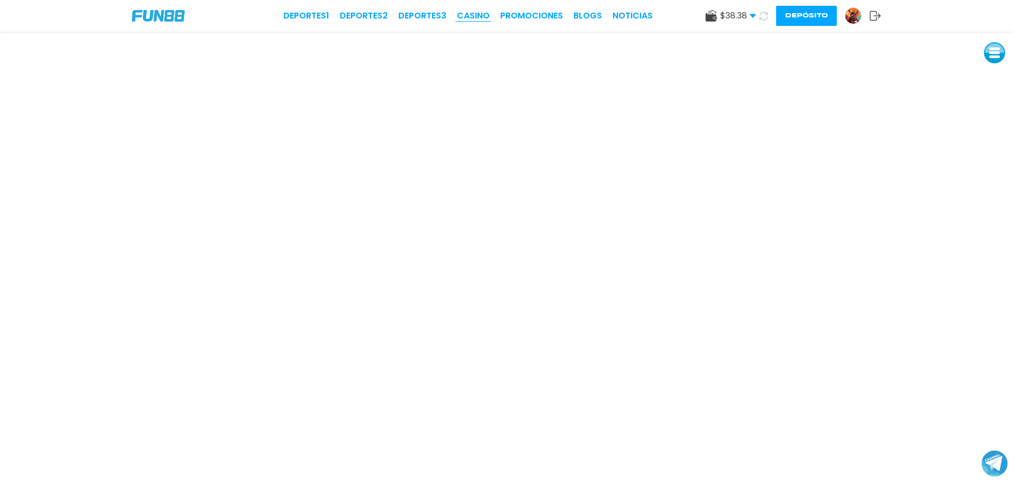
click at [451, 14] on link "CASINO" at bounding box center [473, 15] width 33 height 13
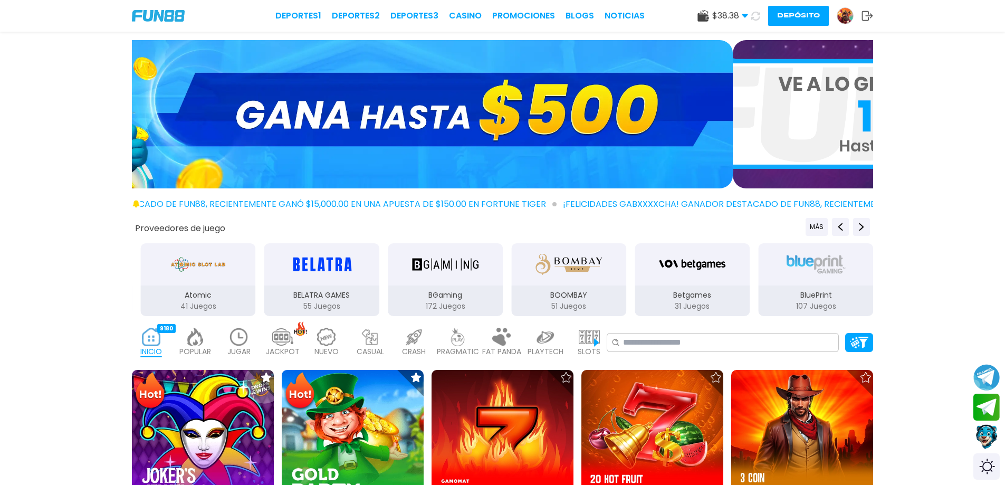
click at [451, 341] on img at bounding box center [589, 337] width 21 height 18
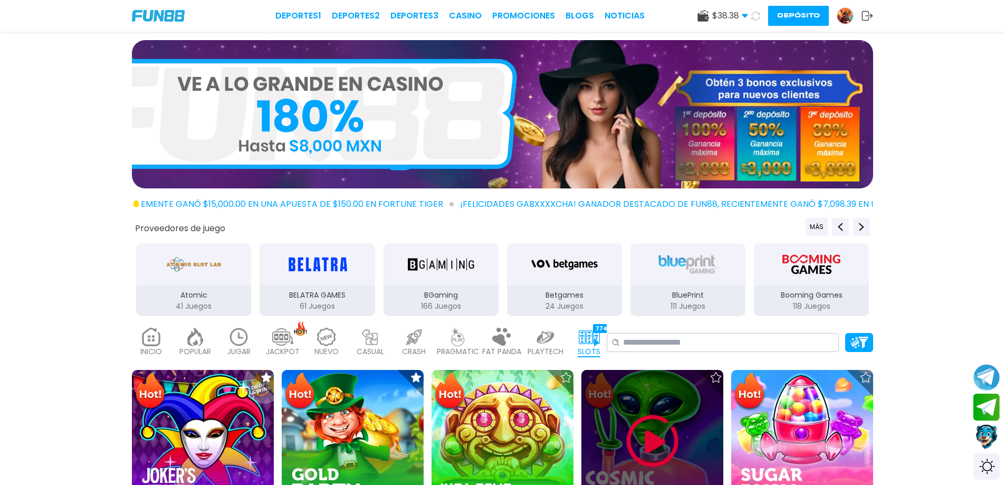
click at [451, 434] on img at bounding box center [652, 440] width 63 height 63
